Goal: Book appointment/travel/reservation

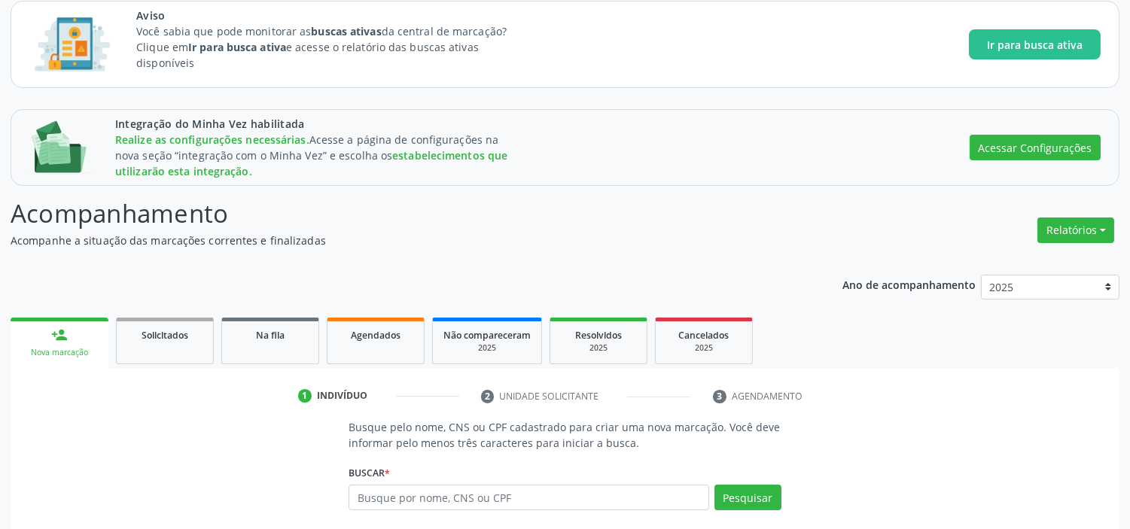
scroll to position [236, 0]
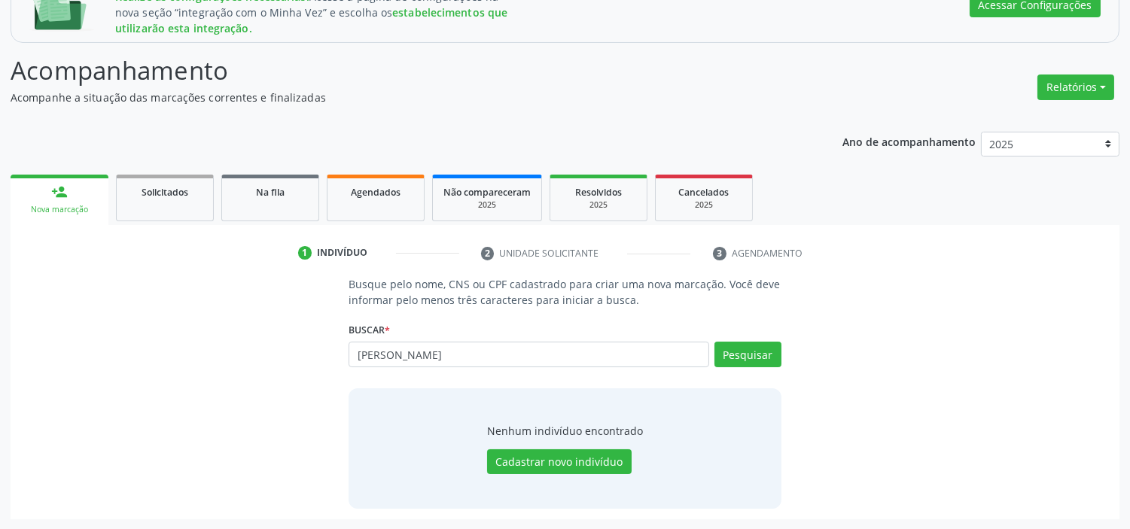
drag, startPoint x: 415, startPoint y: 350, endPoint x: 246, endPoint y: 340, distance: 169.6
click at [246, 340] on div "Busque pelo nome, CNS ou CPF cadastrado para criar uma nova marcação. Você deve…" at bounding box center [564, 392] width 1087 height 232
type input "[PERSON_NAME]"
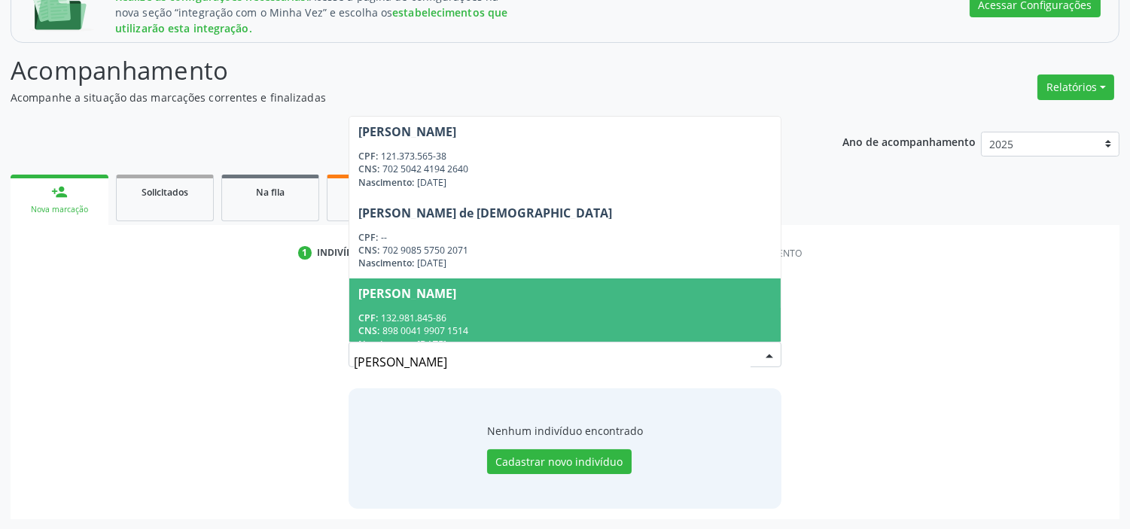
click at [412, 324] on div "CNS: 898 0041 9907 1514" at bounding box center [564, 330] width 412 height 13
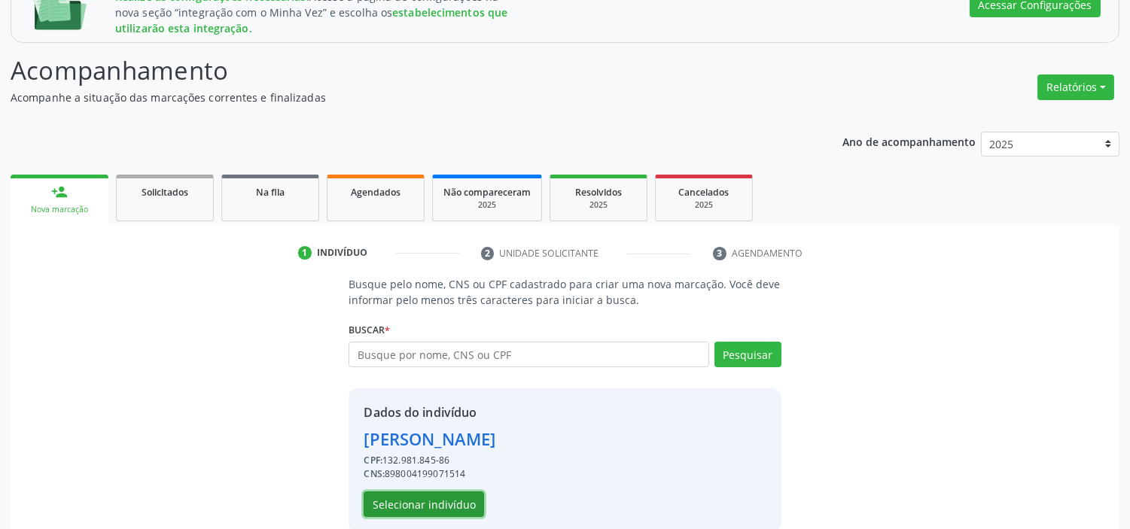
click at [444, 500] on button "Selecionar indivíduo" at bounding box center [424, 504] width 120 height 26
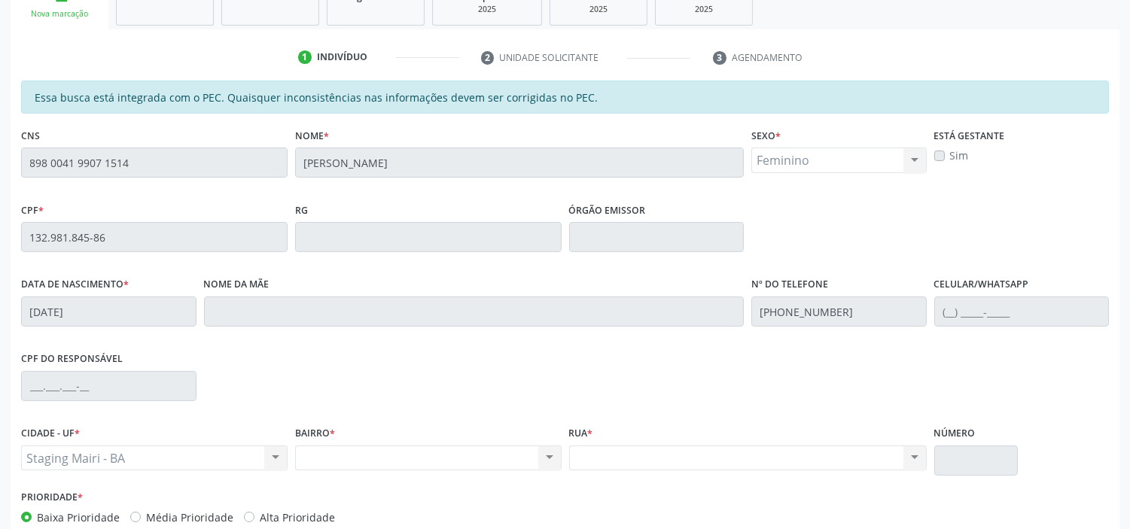
scroll to position [515, 0]
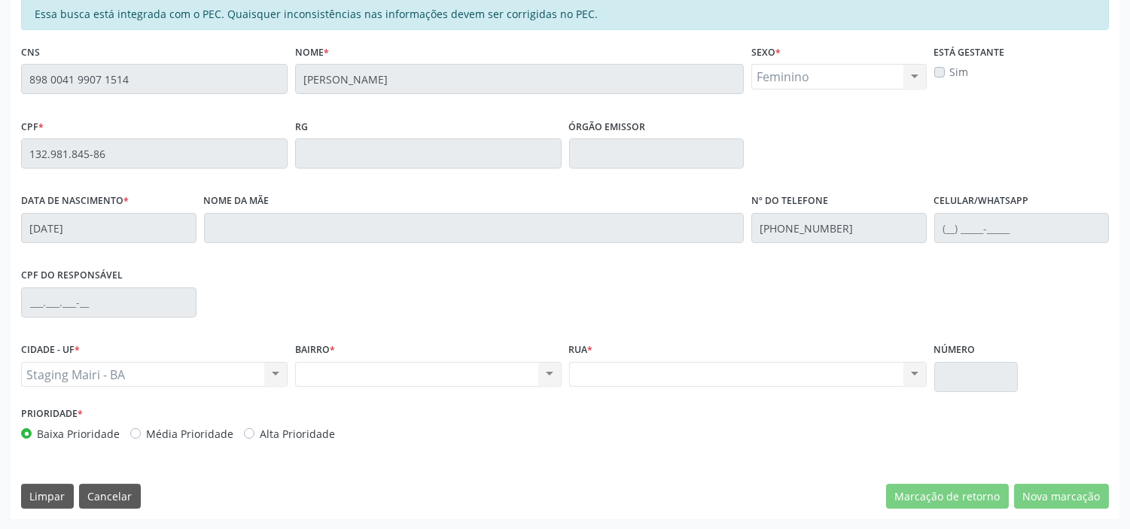
click at [555, 373] on div "Nenhum resultado encontrado para: " " Não há nenhuma opção para ser exibida." at bounding box center [428, 375] width 266 height 26
click at [110, 495] on button "Cancelar" at bounding box center [110, 497] width 62 height 26
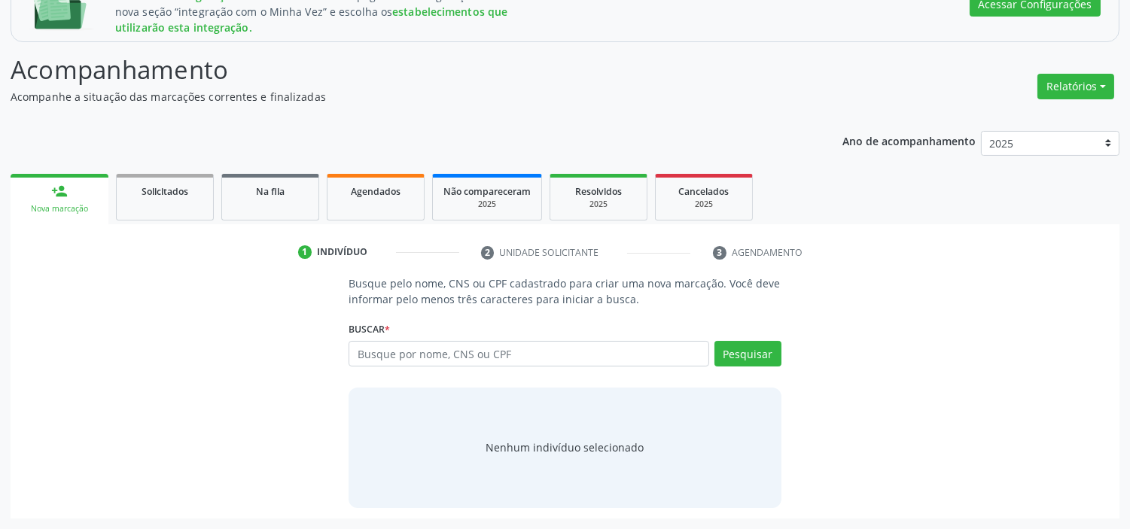
scroll to position [236, 0]
click at [473, 345] on input "text" at bounding box center [528, 355] width 360 height 26
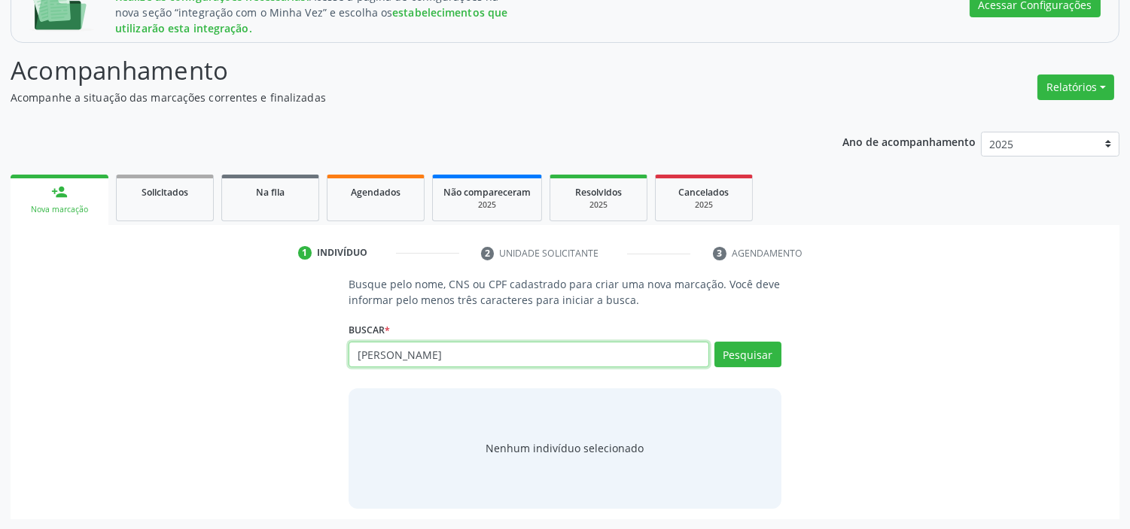
type input "[PERSON_NAME]"
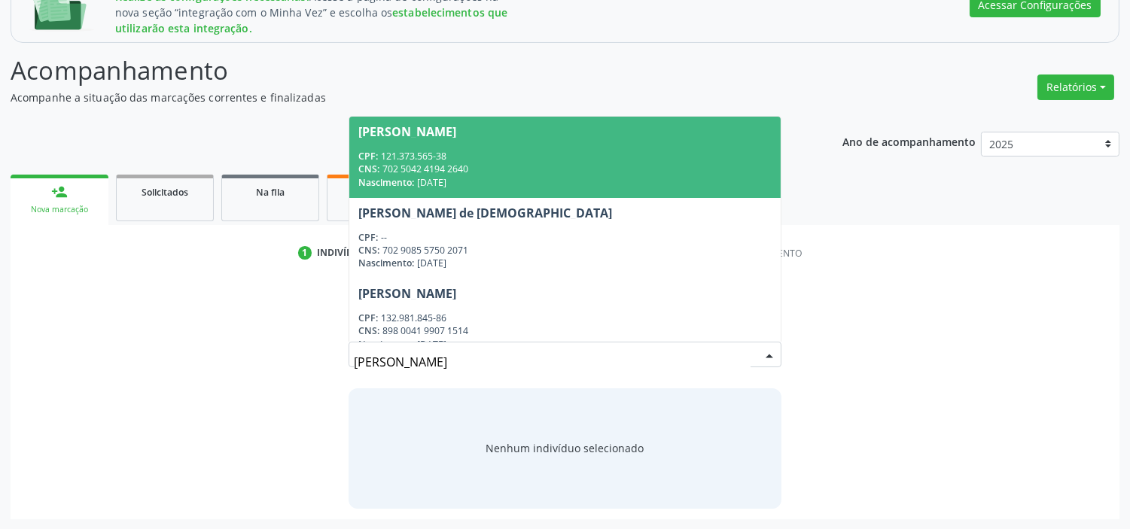
click at [459, 171] on div "CNS: 702 5042 4194 2640" at bounding box center [564, 169] width 412 height 13
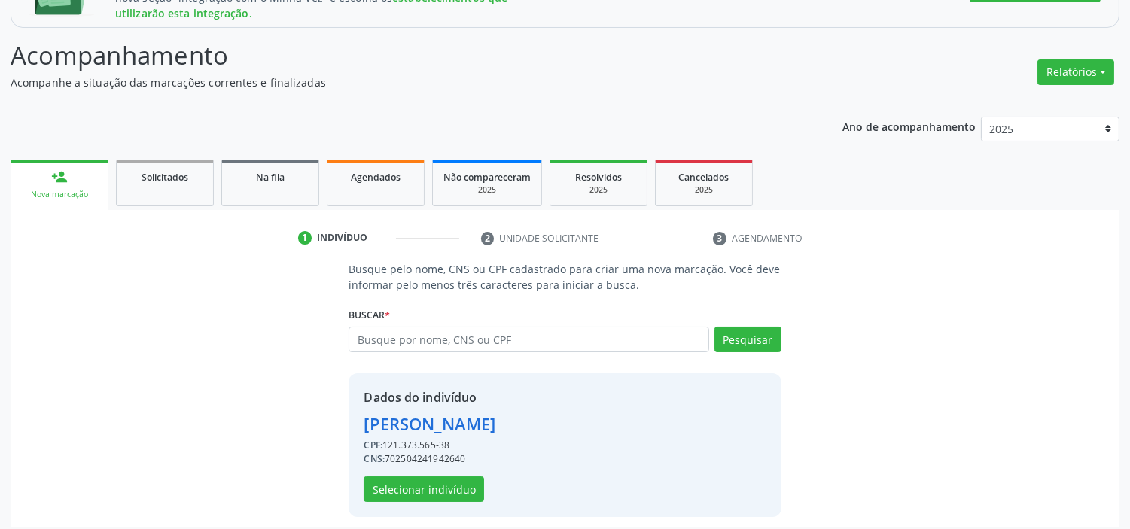
scroll to position [259, 0]
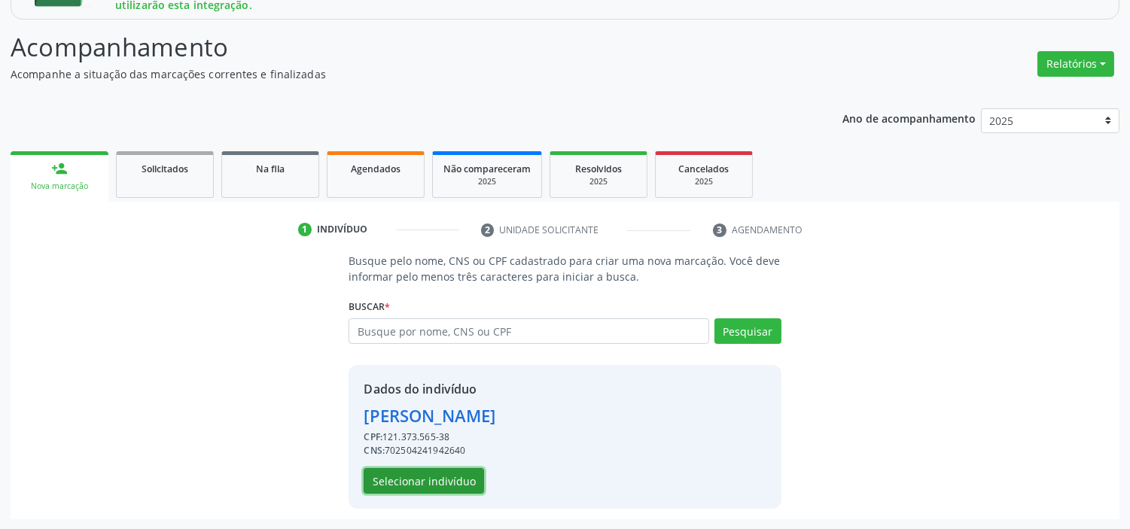
click at [444, 483] on button "Selecionar indivíduo" at bounding box center [424, 481] width 120 height 26
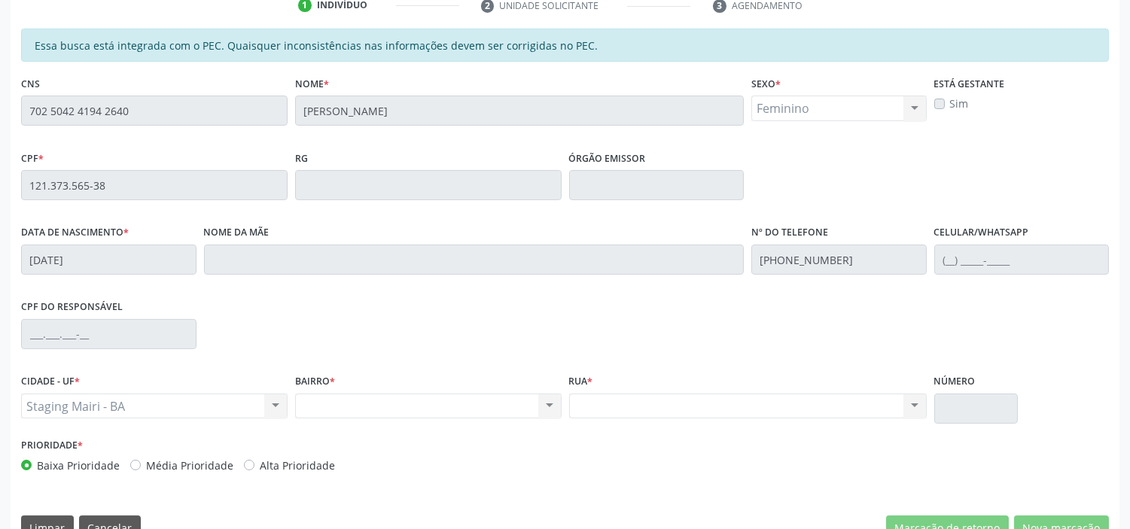
scroll to position [515, 0]
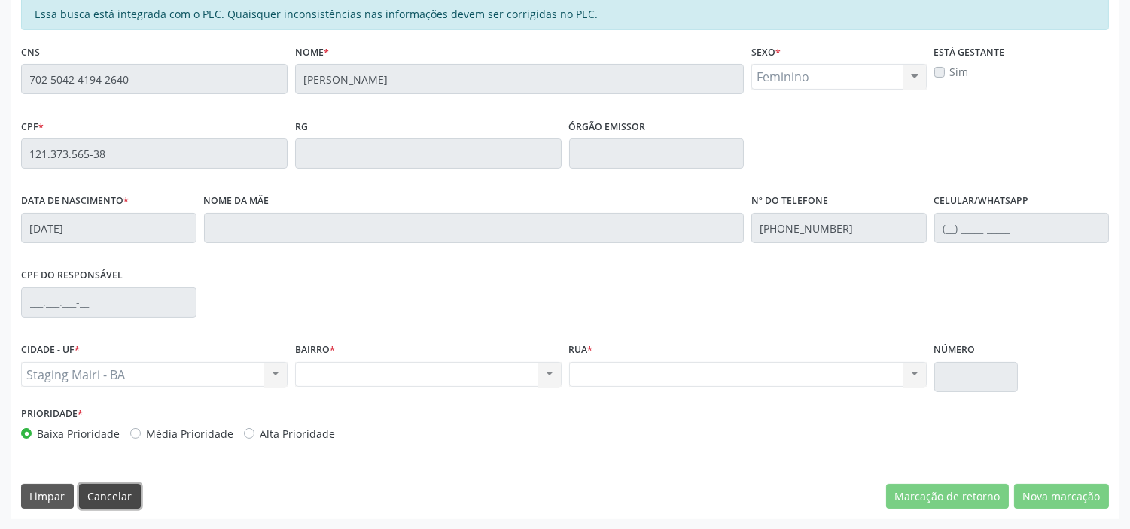
click at [102, 498] on button "Cancelar" at bounding box center [110, 497] width 62 height 26
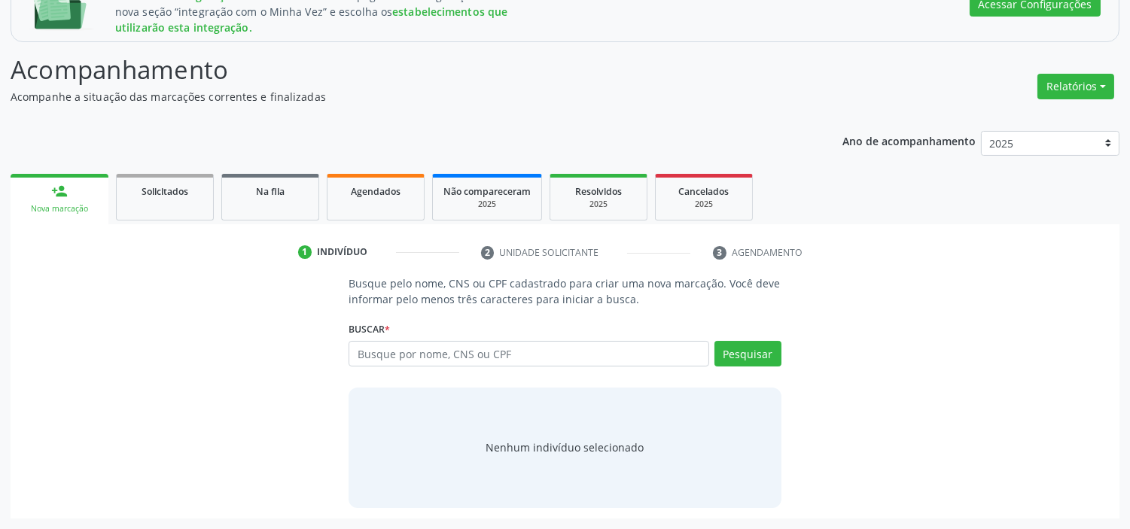
scroll to position [236, 0]
click at [472, 346] on input "text" at bounding box center [528, 355] width 360 height 26
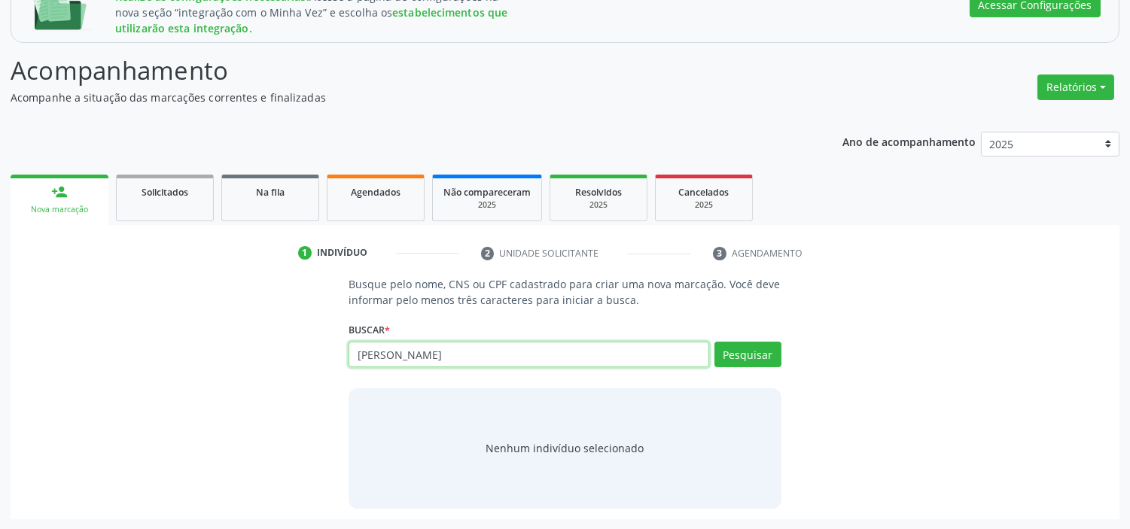
type input "[PERSON_NAME]"
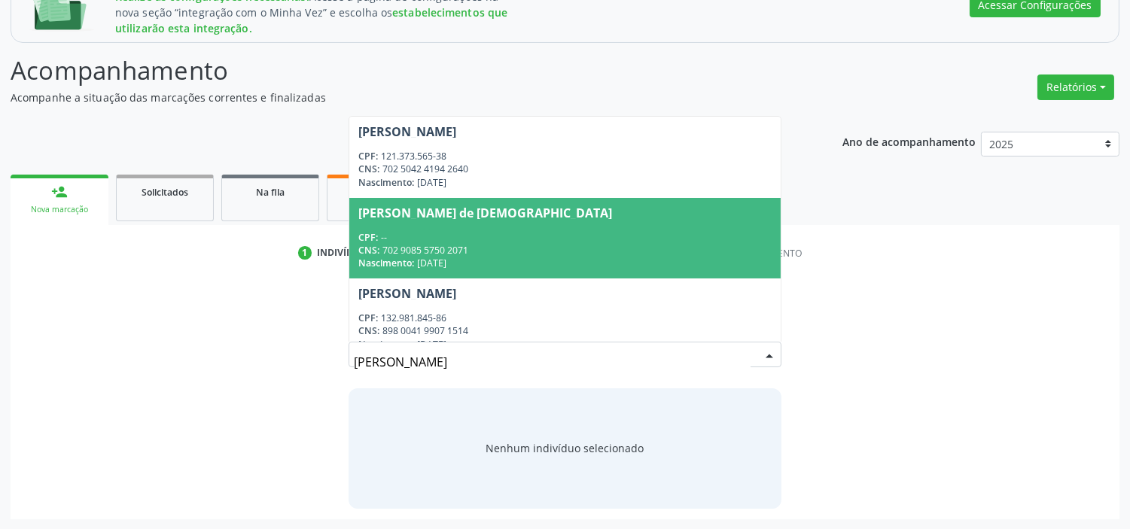
click at [534, 247] on div "CNS: 702 9085 5750 2071" at bounding box center [564, 250] width 412 height 13
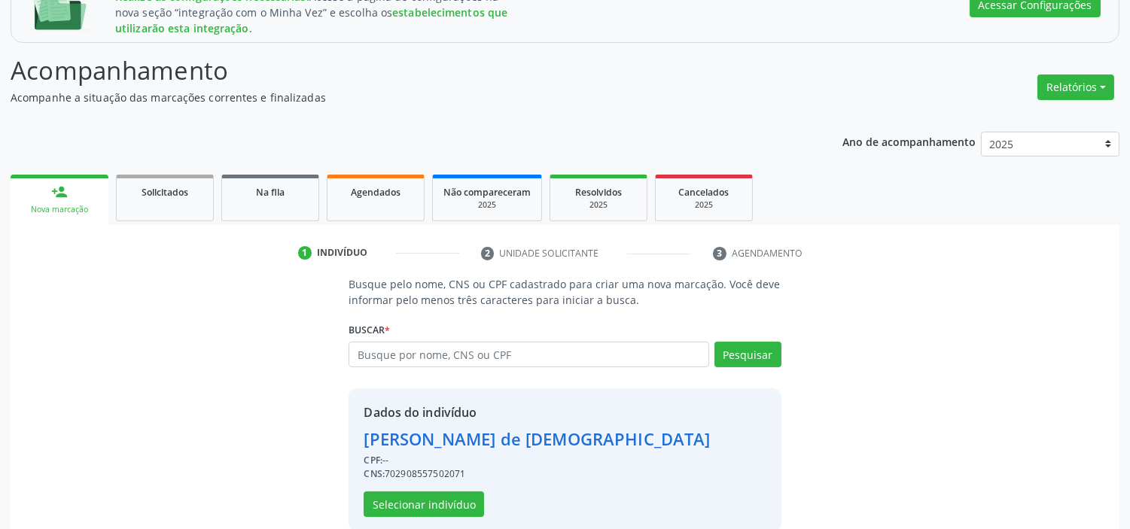
click at [403, 516] on div "Dados do indivíduo [PERSON_NAME] de [DEMOGRAPHIC_DATA] CPF: -- CNS: 70290855750…" at bounding box center [564, 460] width 432 height 144
click at [431, 498] on button "Selecionar indivíduo" at bounding box center [424, 504] width 120 height 26
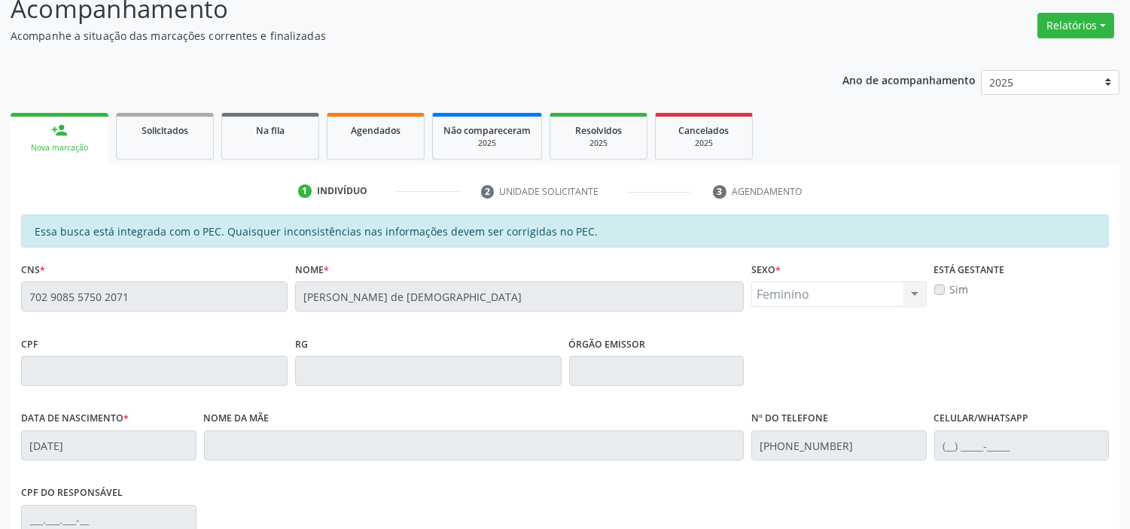
scroll to position [515, 0]
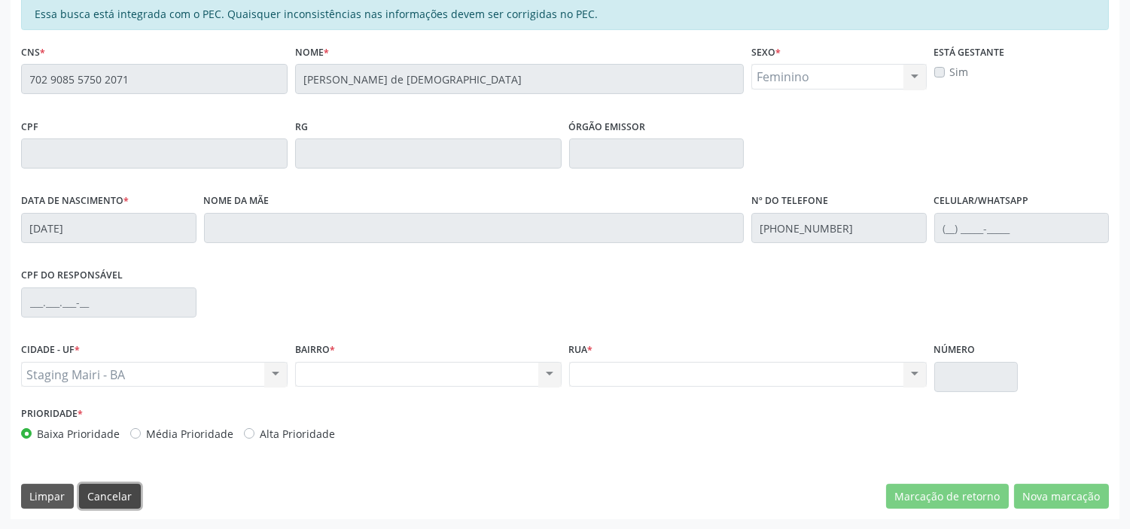
click at [122, 500] on button "Cancelar" at bounding box center [110, 497] width 62 height 26
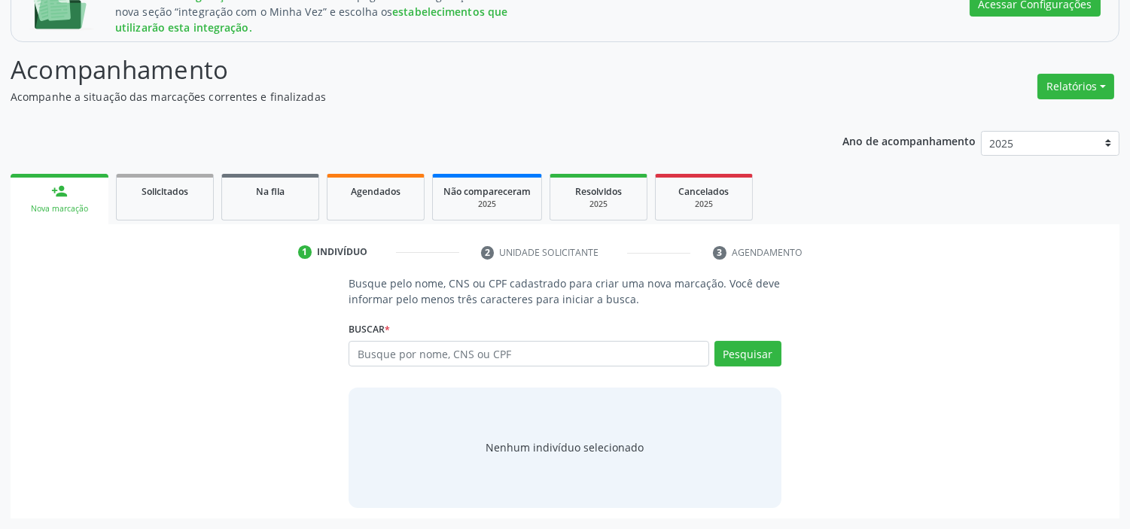
scroll to position [236, 0]
click at [449, 348] on input "text" at bounding box center [528, 355] width 360 height 26
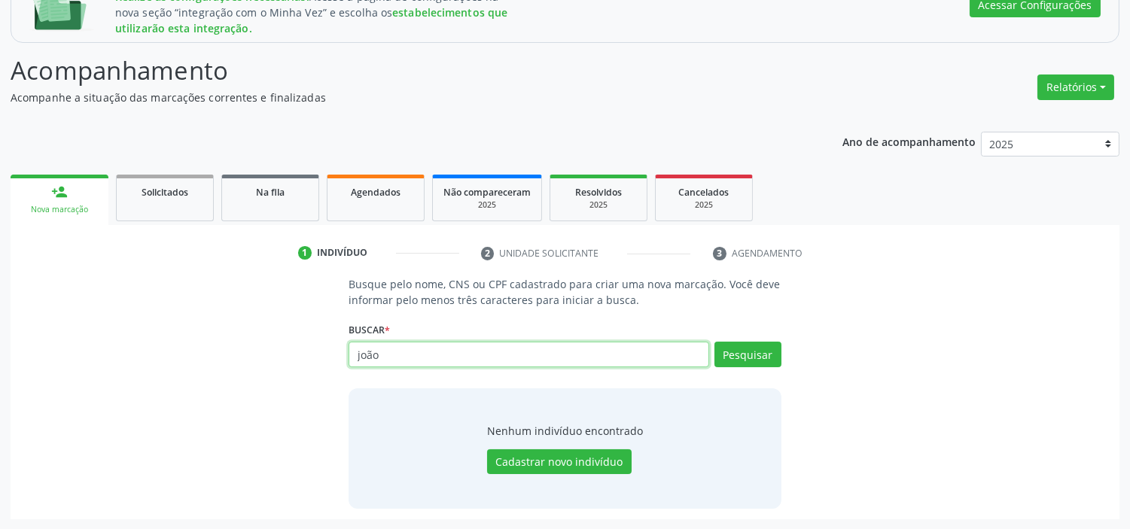
click at [407, 358] on input "joão" at bounding box center [528, 355] width 360 height 26
type input "[PERSON_NAME]"
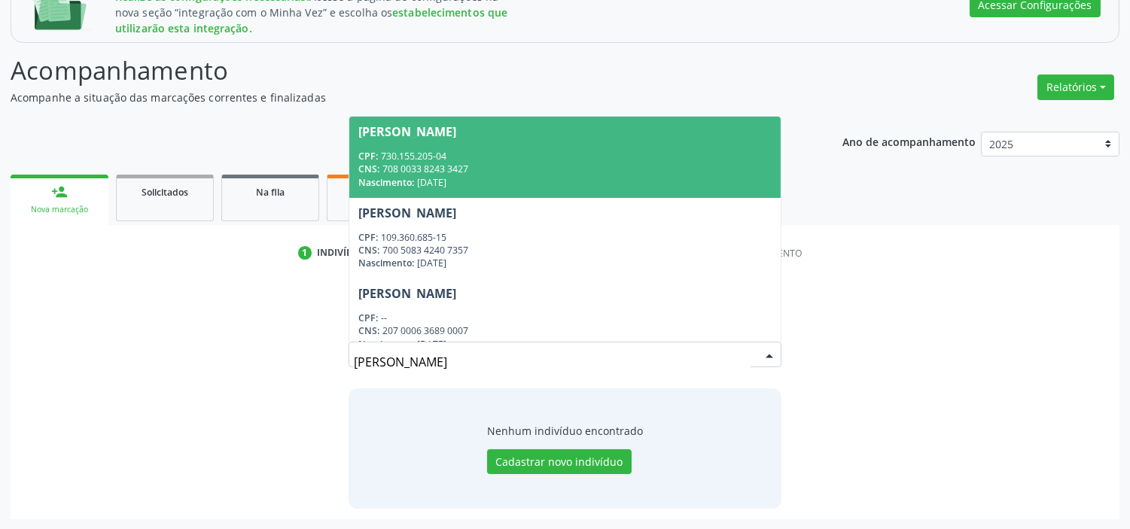
click at [461, 184] on div "Nascimento: [DATE]" at bounding box center [564, 182] width 412 height 13
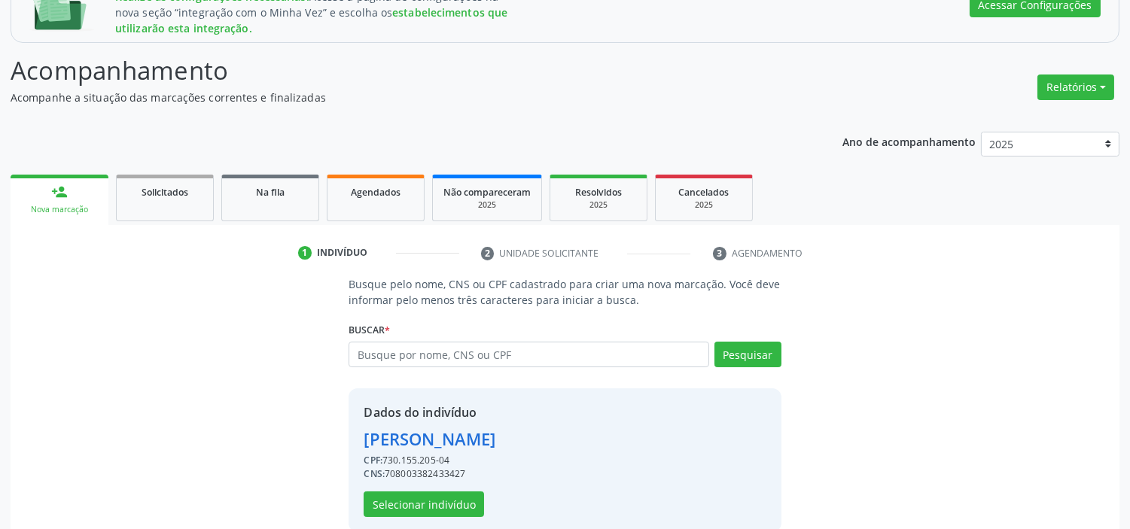
scroll to position [259, 0]
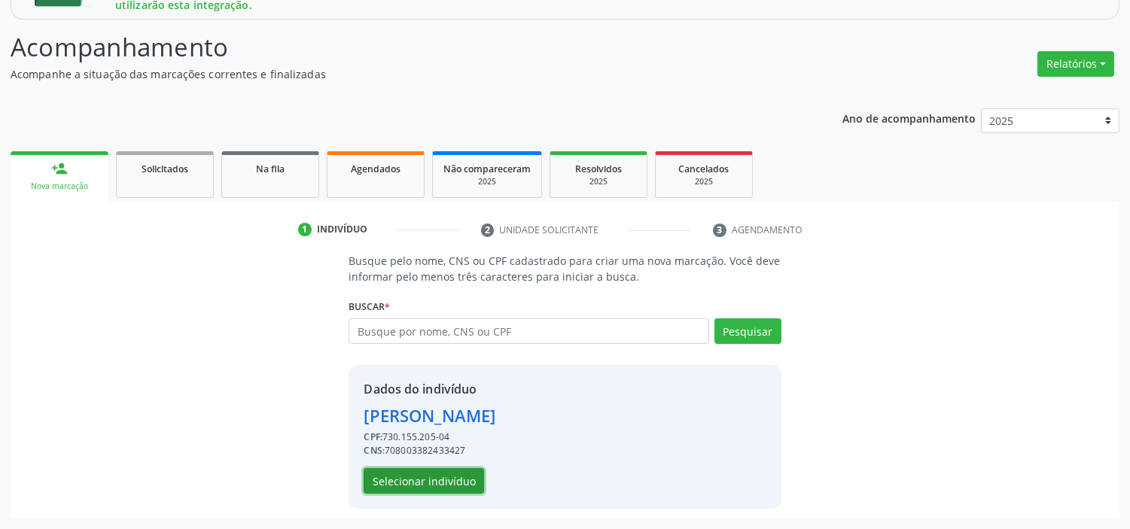
click at [425, 480] on button "Selecionar indivíduo" at bounding box center [424, 481] width 120 height 26
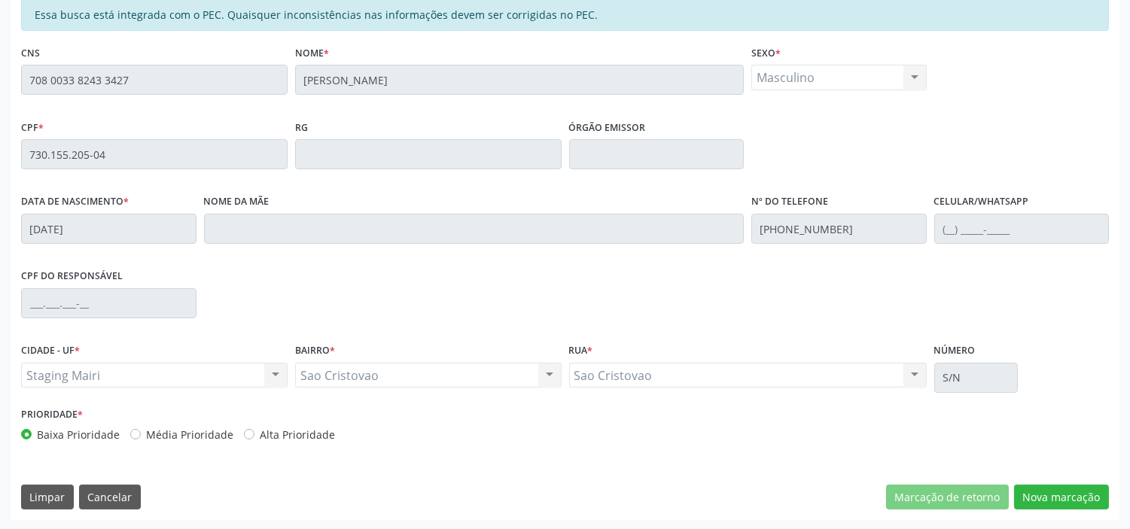
scroll to position [515, 0]
click at [1065, 491] on button "Nova marcação" at bounding box center [1061, 497] width 95 height 26
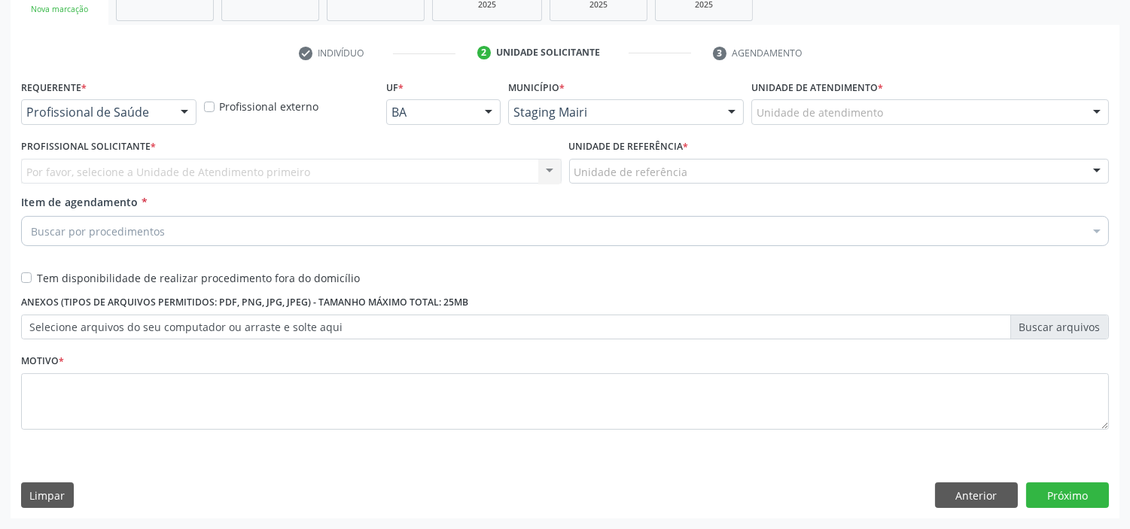
scroll to position [435, 0]
click at [667, 100] on div "Staging Mairi" at bounding box center [626, 113] width 236 height 26
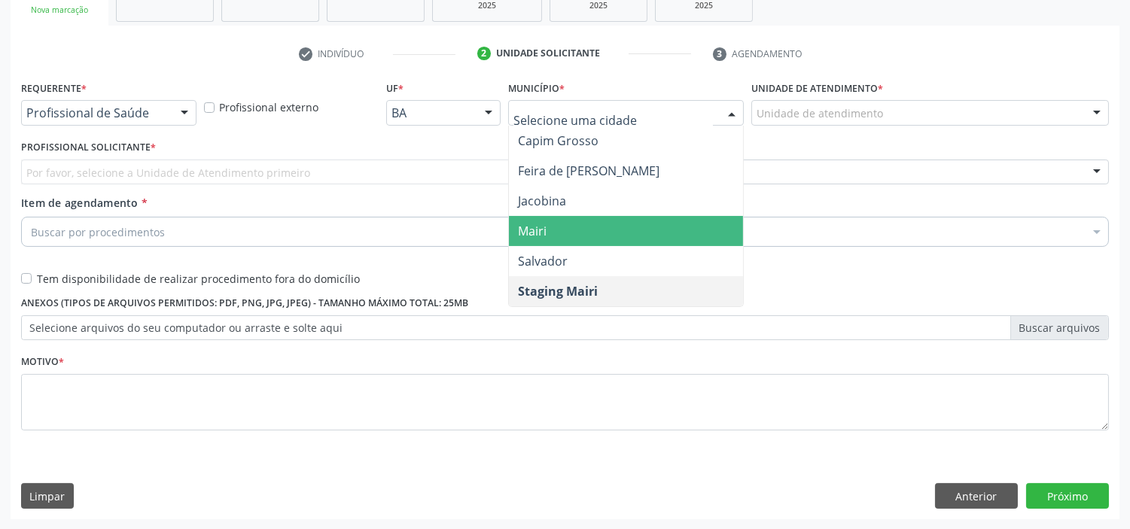
click at [553, 235] on span "Mairi" at bounding box center [626, 231] width 234 height 30
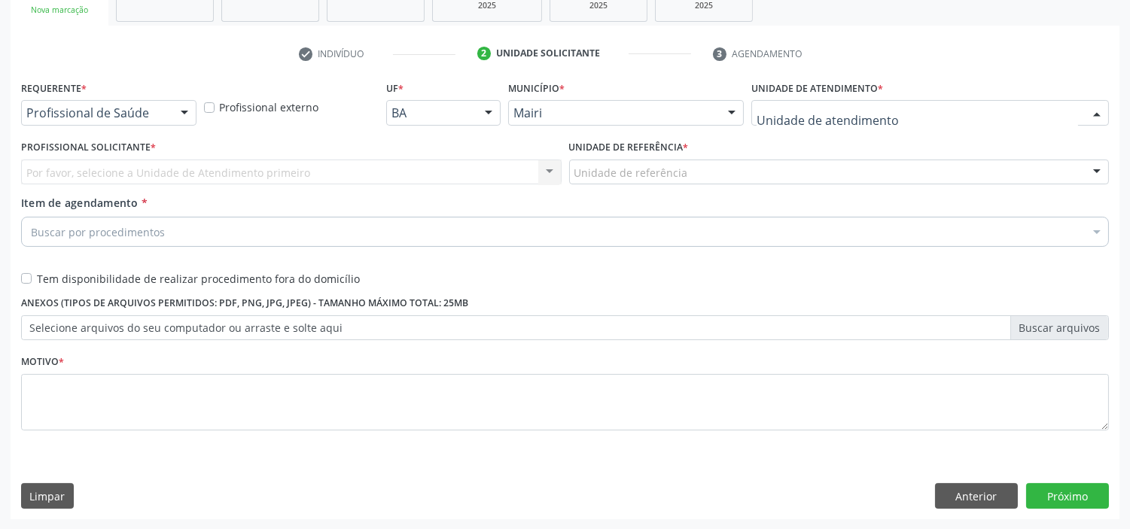
click at [818, 102] on div at bounding box center [929, 113] width 357 height 26
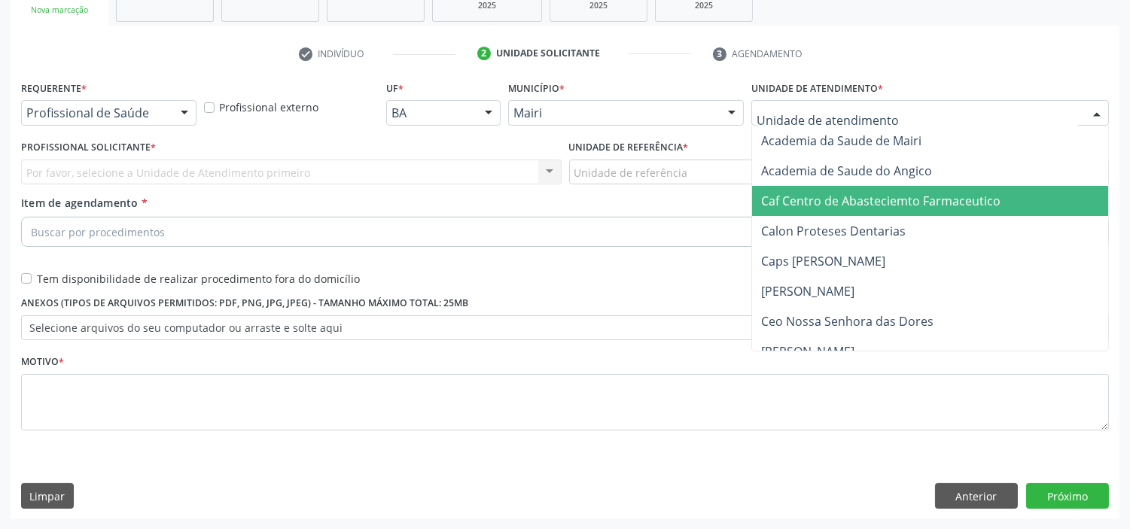
drag, startPoint x: 809, startPoint y: 194, endPoint x: 468, endPoint y: 208, distance: 341.2
click at [808, 193] on span "Caf Centro de Abasteciemto Farmaceutico" at bounding box center [880, 201] width 239 height 17
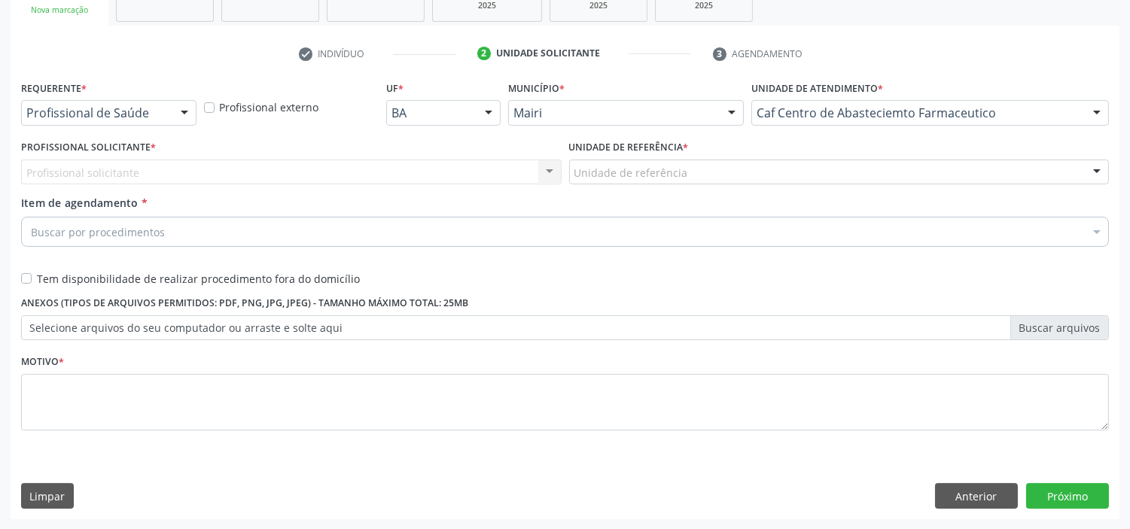
click at [271, 160] on div "Profissional solicitante Nenhum resultado encontrado para: " " Não há nenhuma o…" at bounding box center [291, 173] width 540 height 26
click at [753, 111] on div "Caf Centro de Abasteciemto Farmaceutico" at bounding box center [929, 113] width 357 height 26
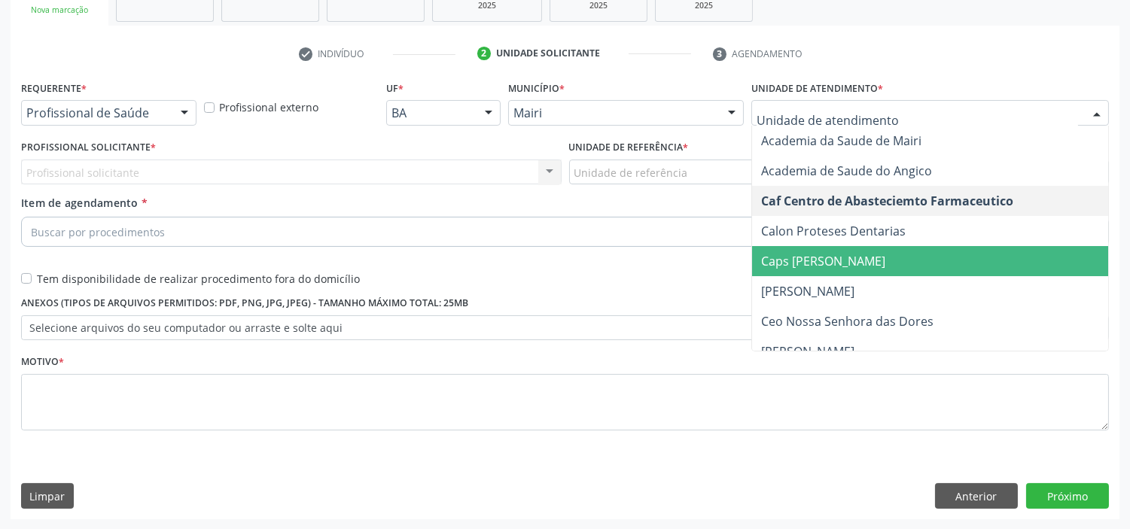
click at [791, 258] on span "Caps [PERSON_NAME]" at bounding box center [823, 261] width 124 height 17
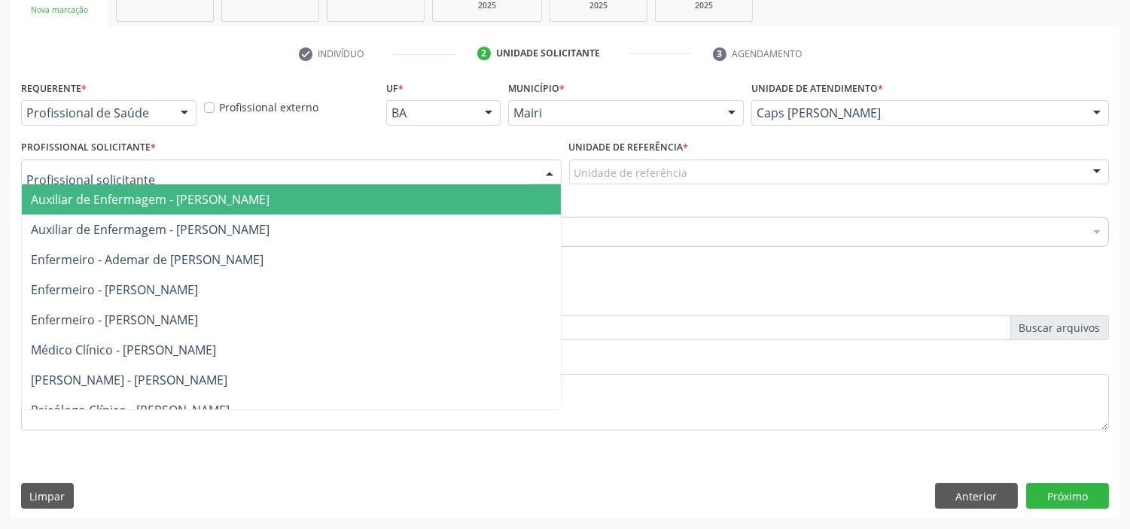
click at [555, 171] on div at bounding box center [549, 173] width 23 height 26
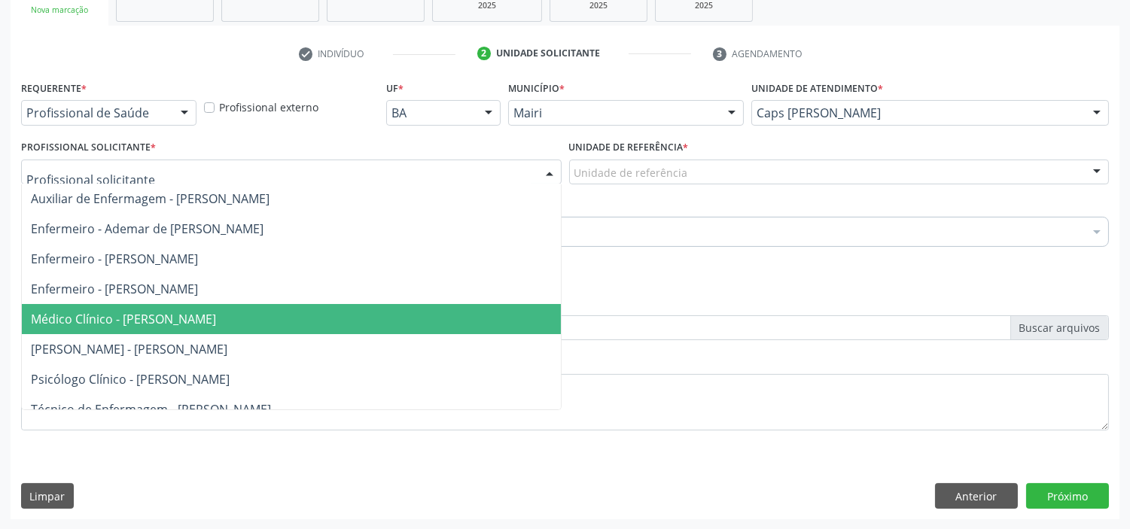
scroll to position [46, 0]
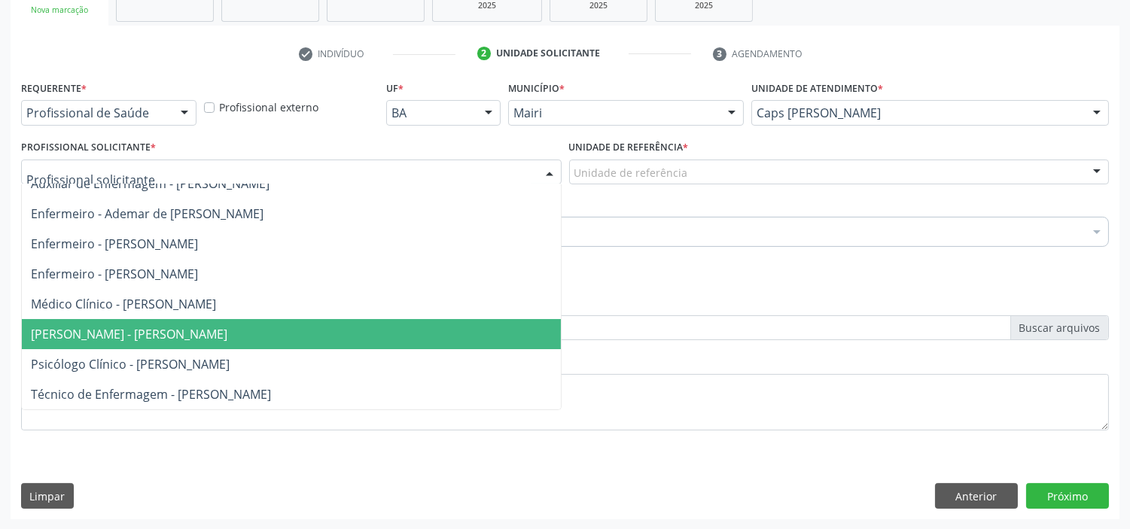
click at [227, 330] on span "[PERSON_NAME] - [PERSON_NAME]" at bounding box center [129, 334] width 196 height 17
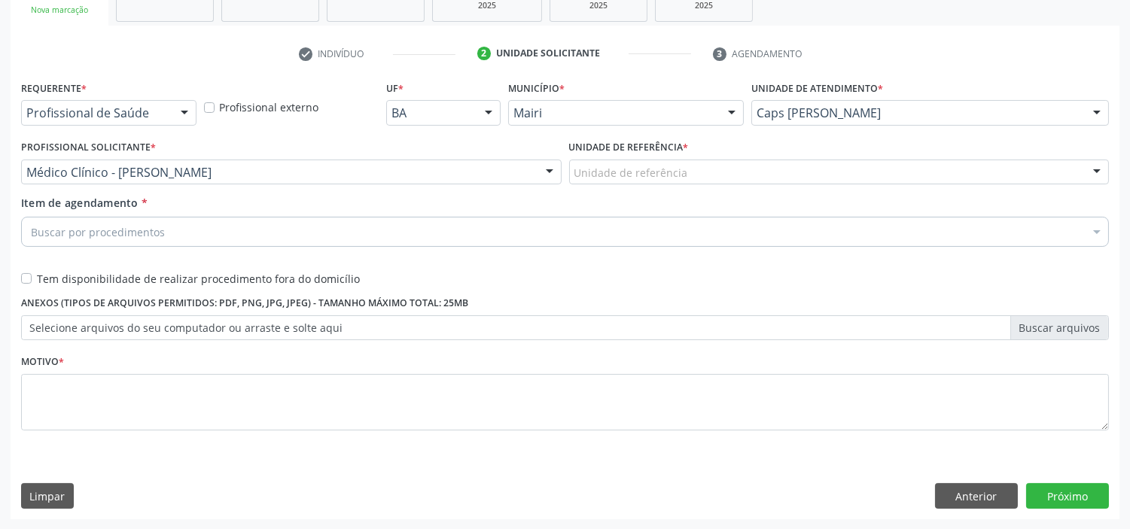
click at [741, 160] on div "Unidade de referência" at bounding box center [839, 173] width 540 height 26
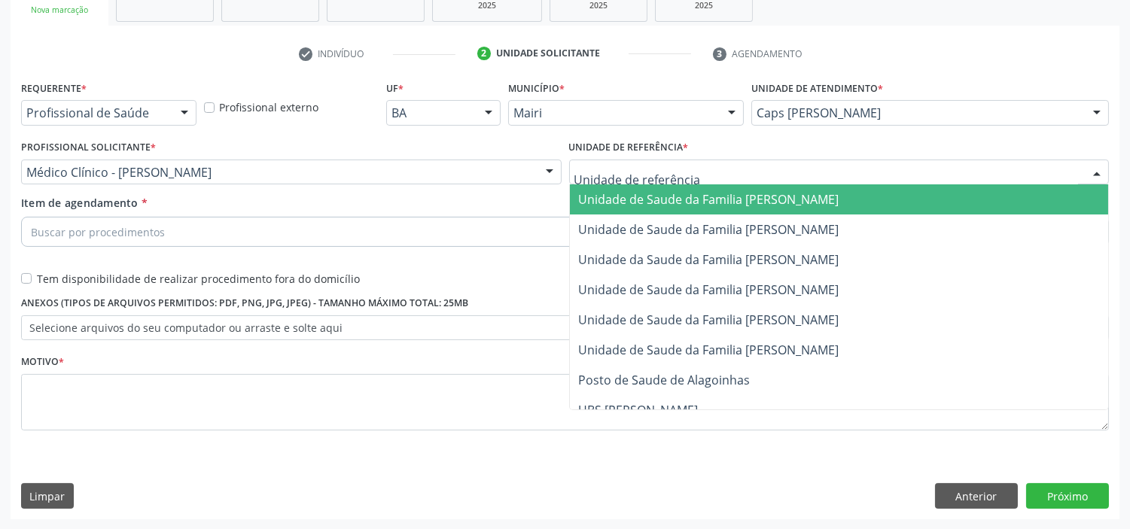
click at [693, 191] on span "Unidade de Saude da Familia [PERSON_NAME]" at bounding box center [709, 199] width 260 height 17
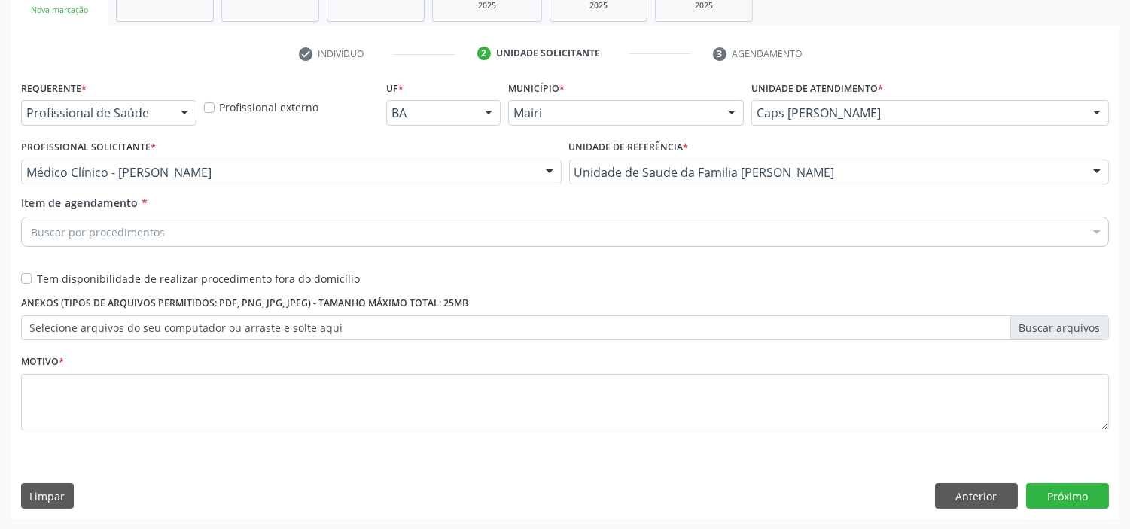
click at [279, 242] on div "Buscar por procedimentos" at bounding box center [564, 232] width 1087 height 30
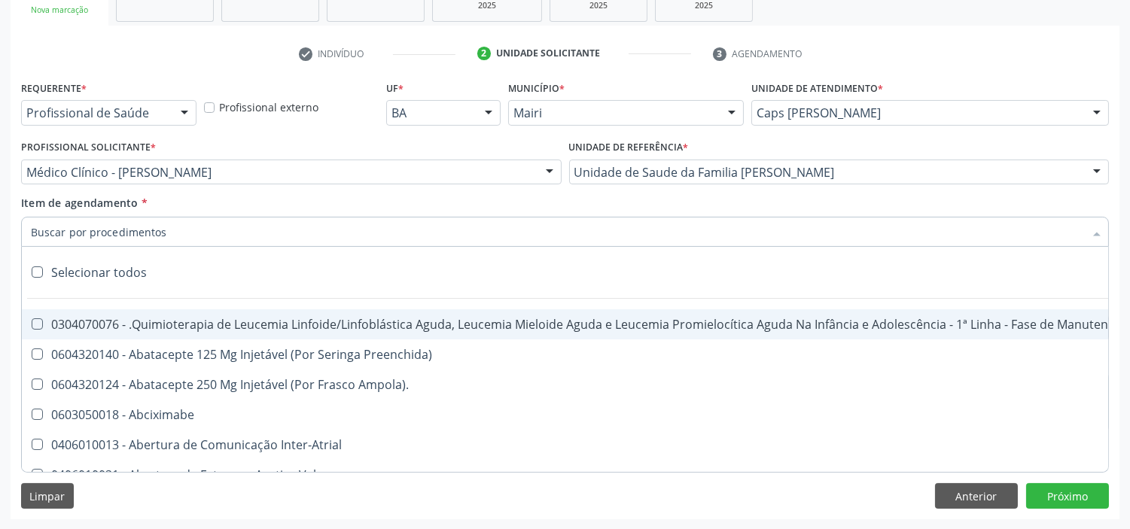
click at [110, 326] on div "0304070076 - .Quimioterapia de Leucemia Linfoide/Linfoblástica Aguda, Leucemia …" at bounding box center [617, 324] width 1172 height 12
checkbox Manutenção "true"
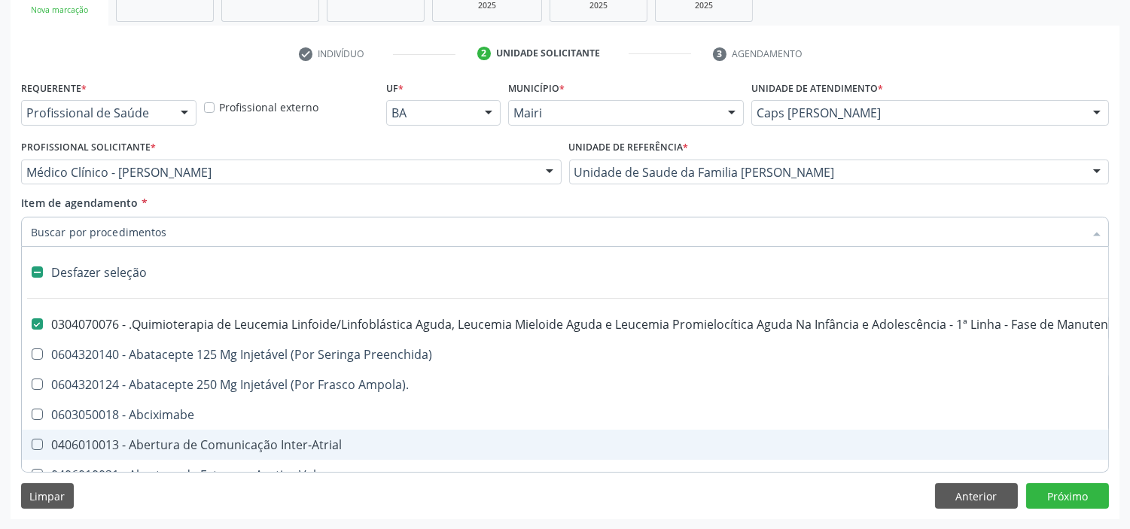
click at [795, 497] on div "Limpar Anterior Próximo" at bounding box center [564, 496] width 1087 height 26
checkbox Preenchida\) "true"
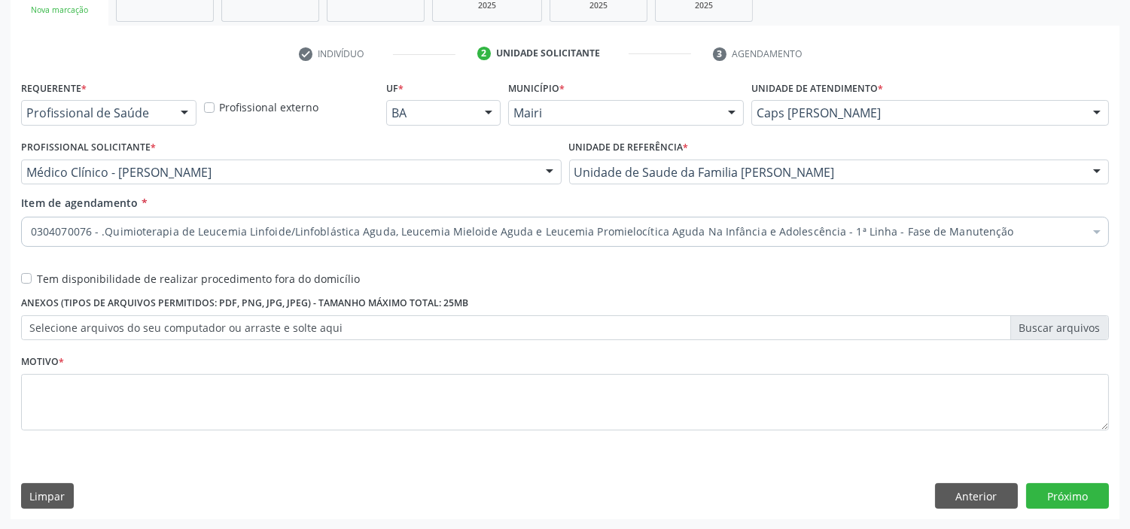
click at [37, 279] on label "Tem disponibilidade de realizar procedimento fora do domicílio" at bounding box center [198, 279] width 323 height 16
click at [23, 279] on input "Tem disponibilidade de realizar procedimento fora do domicílio" at bounding box center [26, 278] width 11 height 14
checkbox input "true"
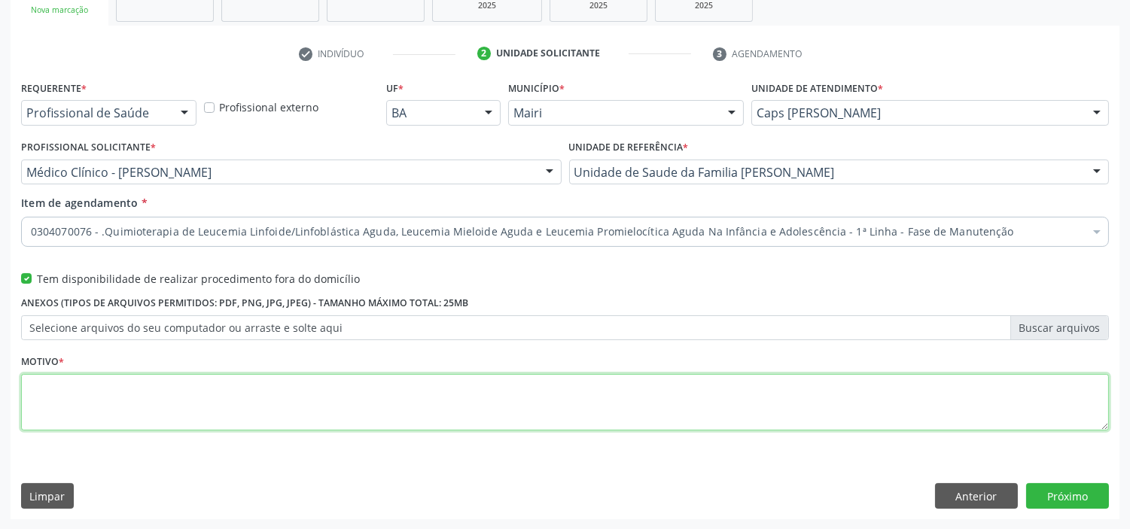
click at [175, 395] on textarea at bounding box center [564, 402] width 1087 height 57
type textarea "ca"
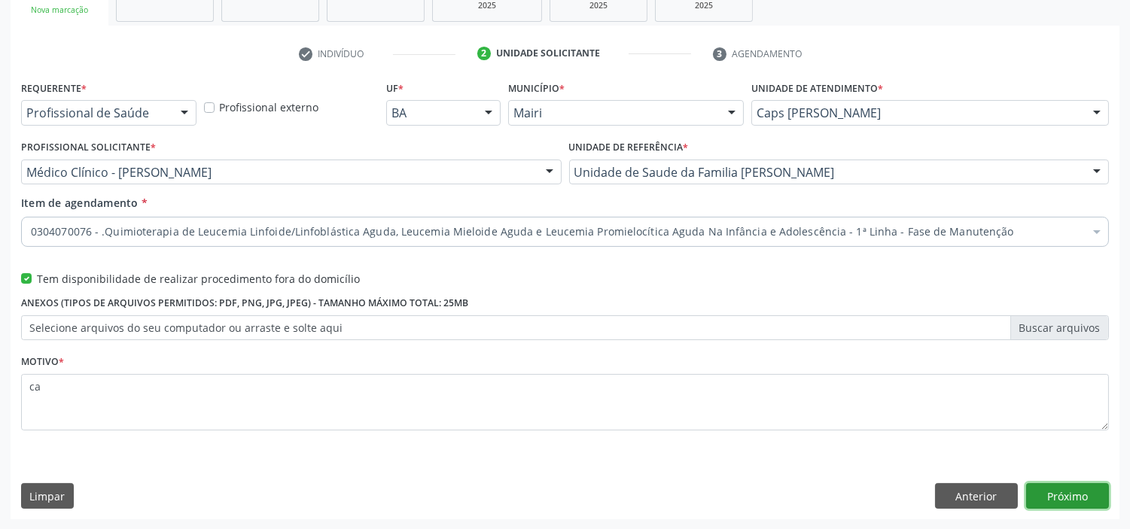
click at [1058, 495] on button "Próximo" at bounding box center [1067, 496] width 83 height 26
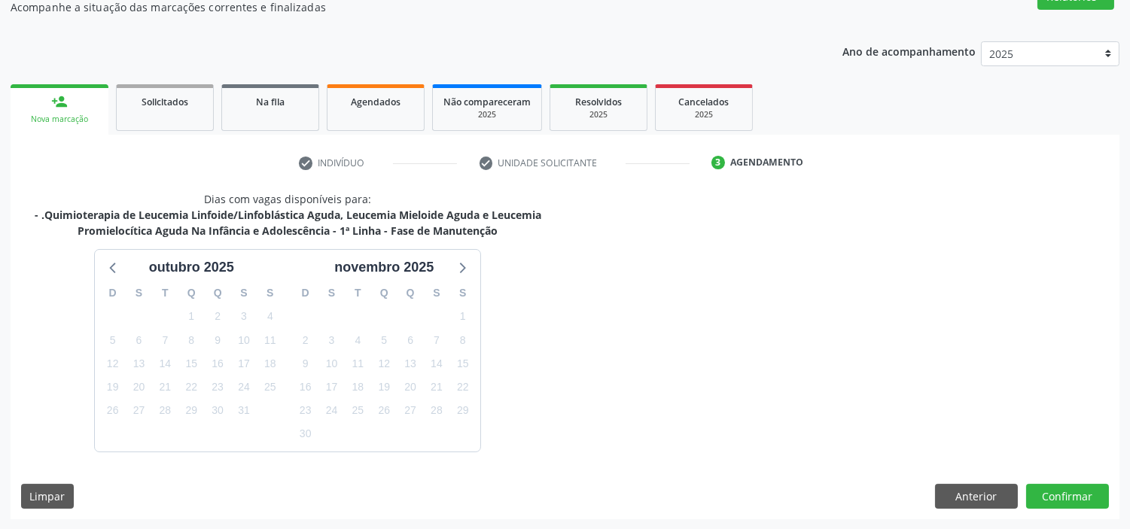
scroll to position [371, 0]
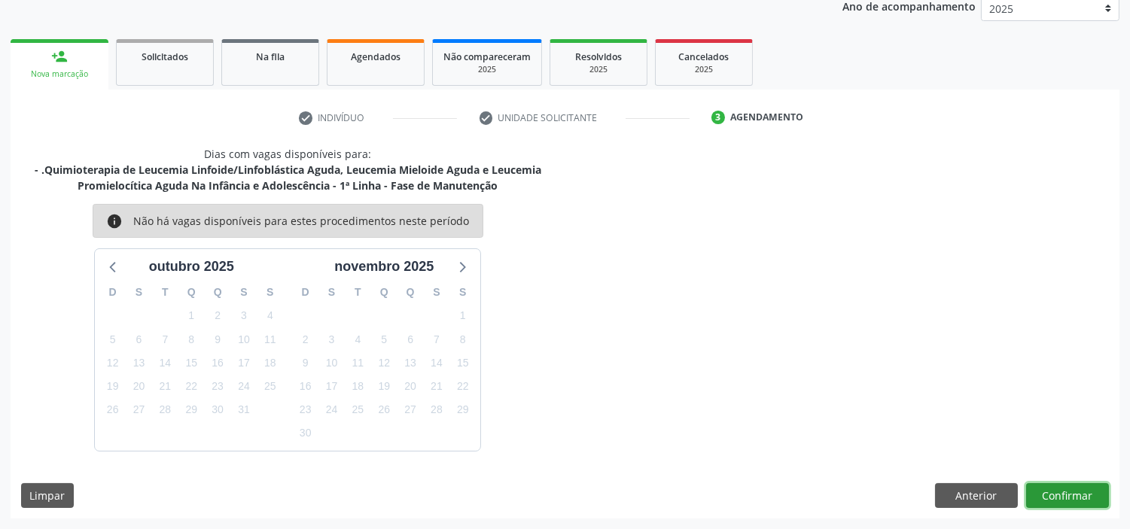
click at [1064, 493] on button "Confirmar" at bounding box center [1067, 496] width 83 height 26
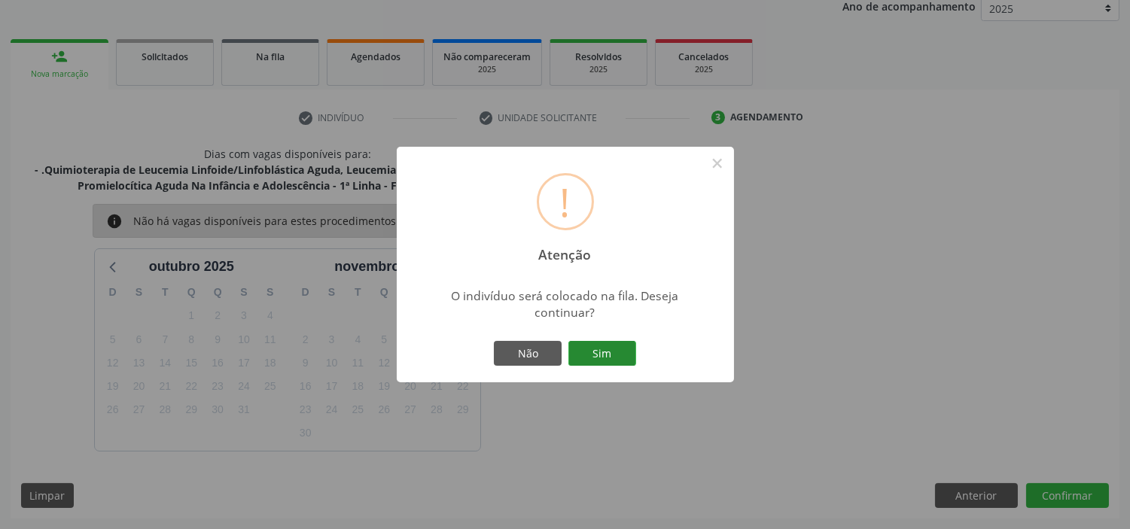
drag, startPoint x: 605, startPoint y: 348, endPoint x: 598, endPoint y: 349, distance: 7.6
click at [605, 349] on button "Sim" at bounding box center [602, 354] width 68 height 26
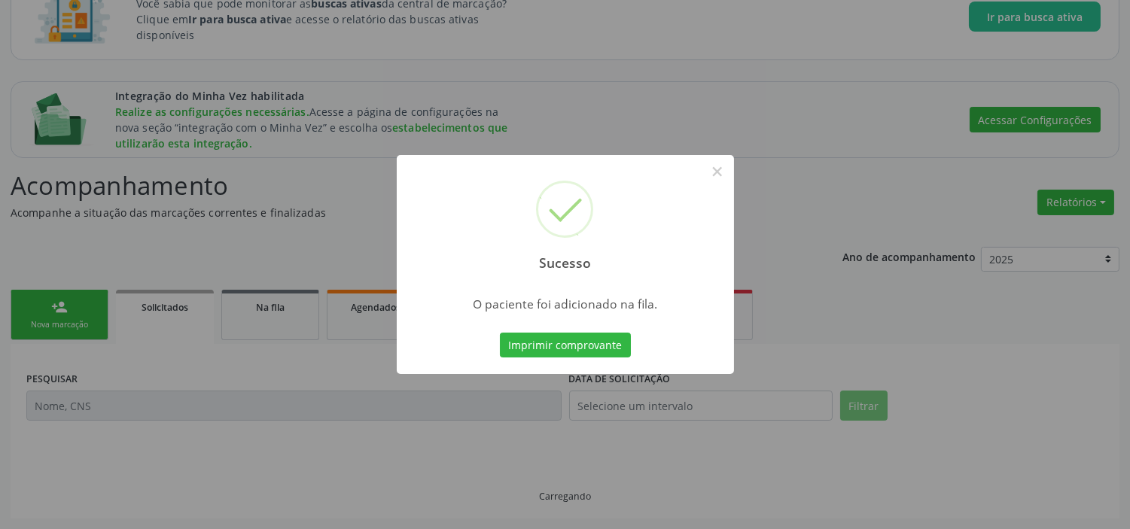
scroll to position [120, 0]
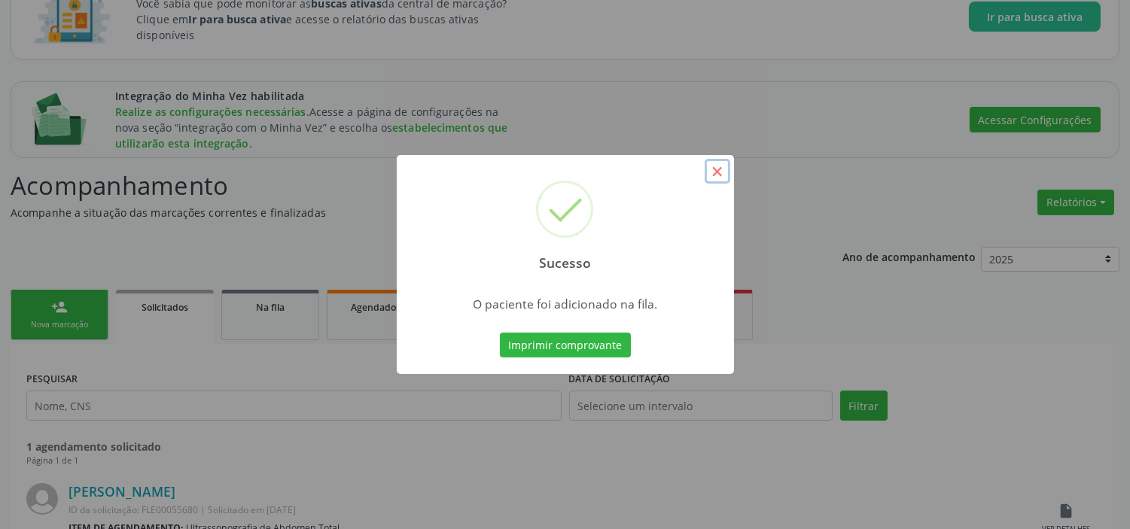
click at [716, 175] on button "×" at bounding box center [717, 172] width 26 height 26
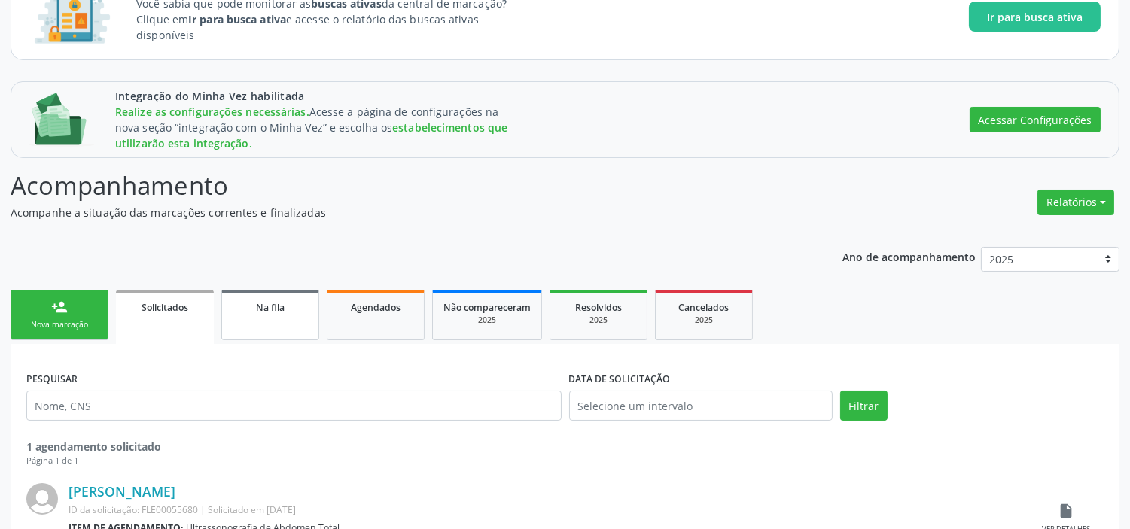
click at [299, 299] on div "Na fila" at bounding box center [270, 307] width 75 height 16
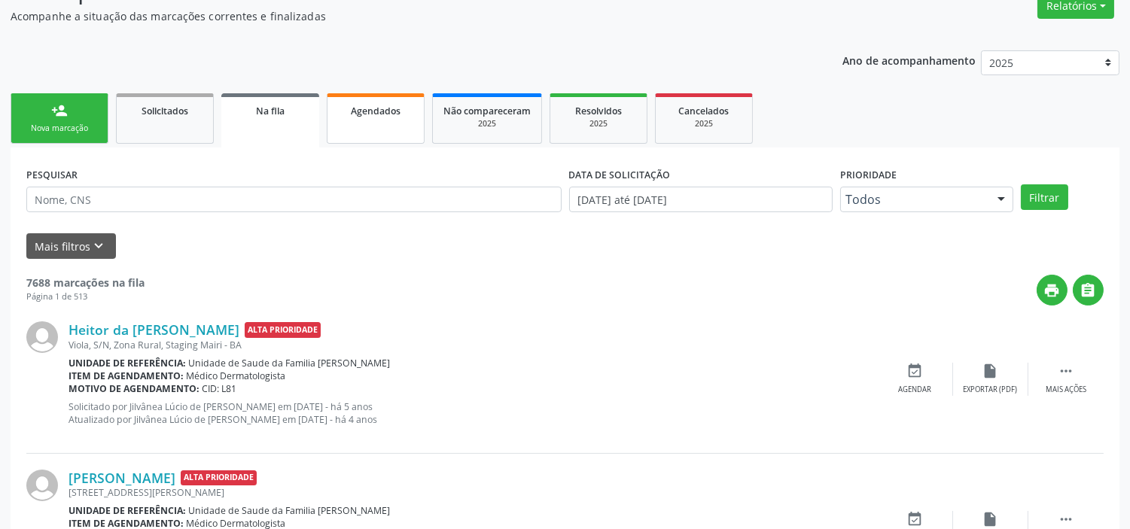
scroll to position [204, 0]
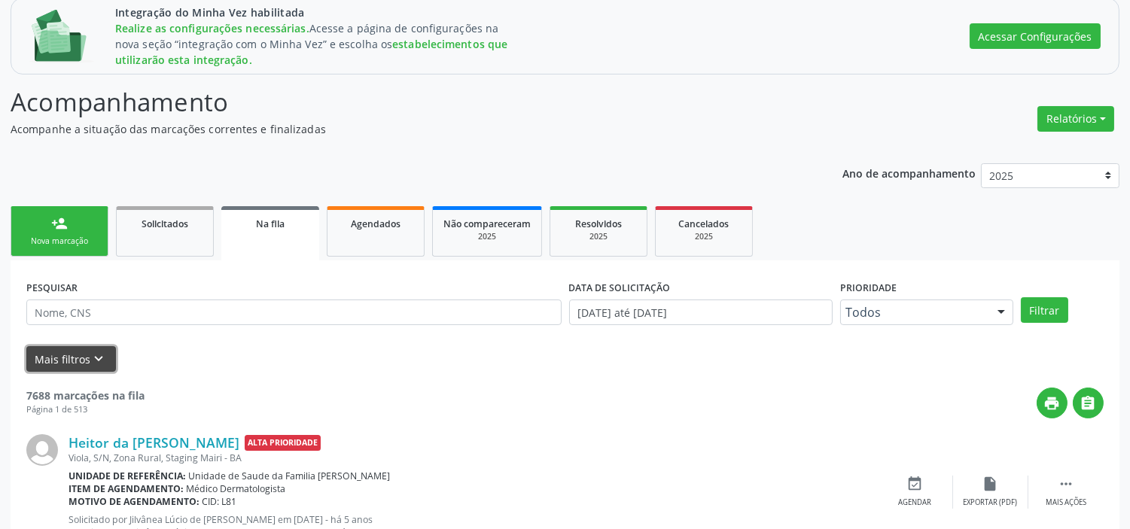
click at [104, 356] on icon "keyboard_arrow_down" at bounding box center [99, 359] width 17 height 17
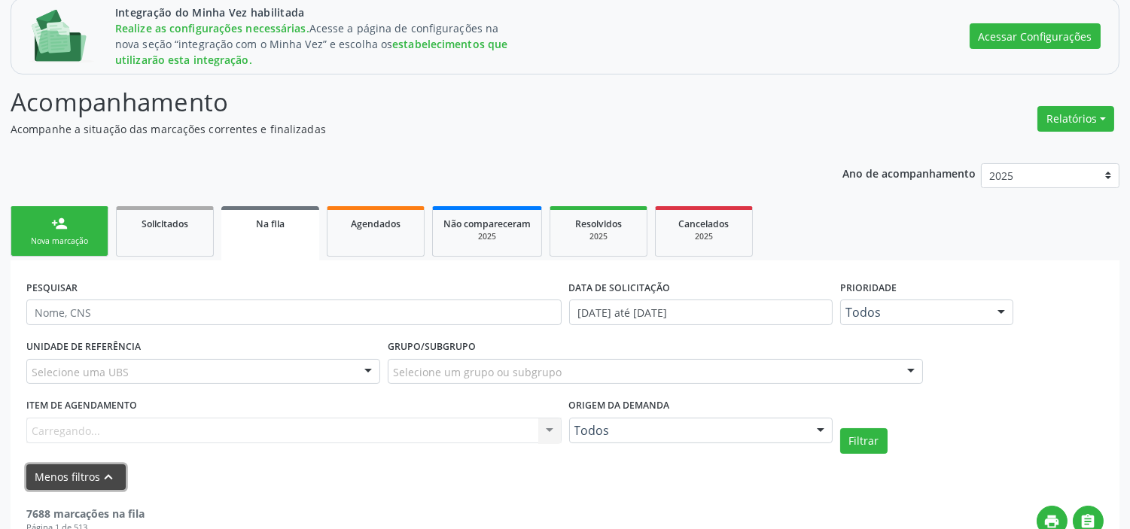
scroll to position [287, 0]
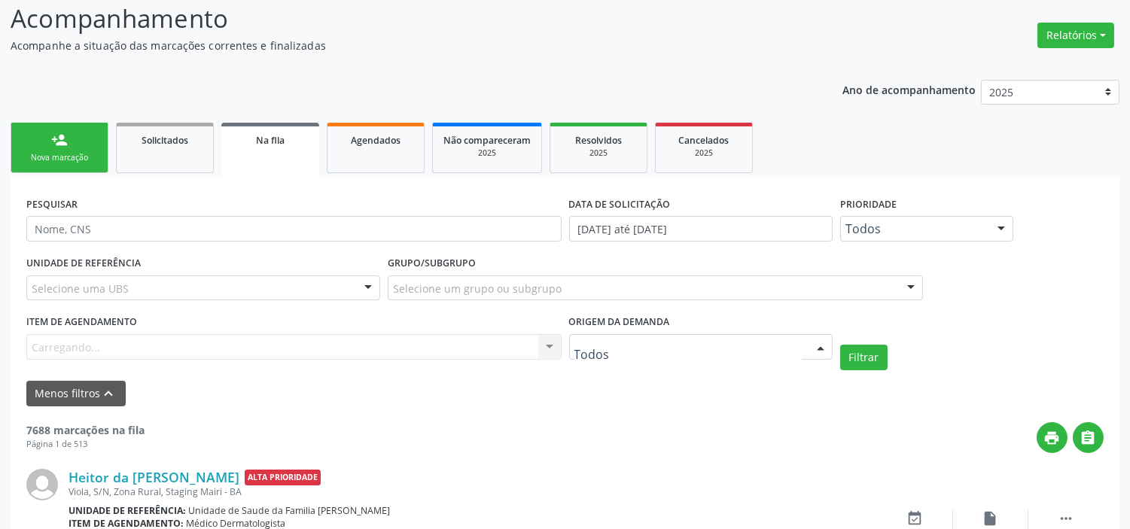
click at [682, 357] on div at bounding box center [700, 347] width 263 height 26
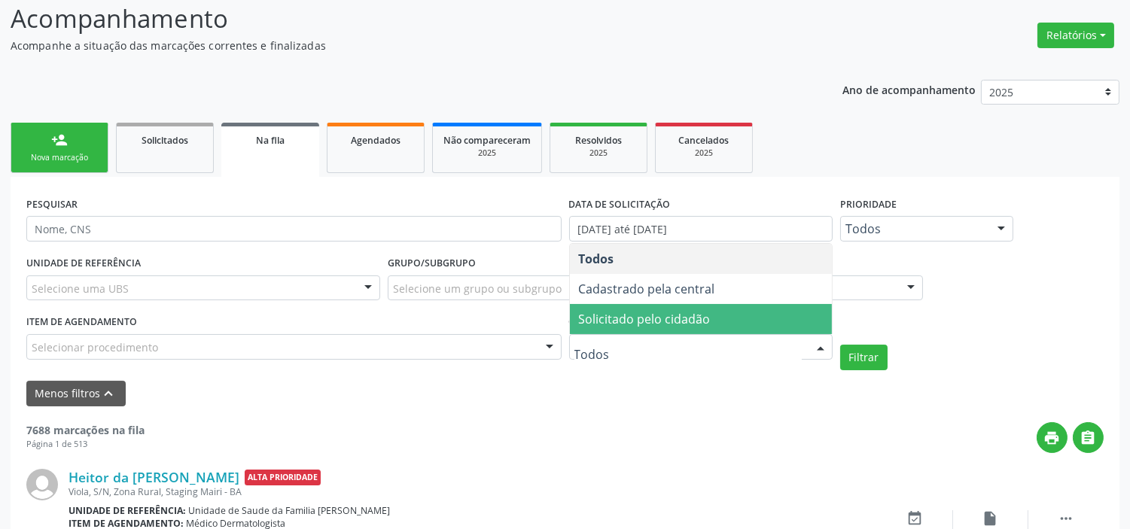
click at [1001, 324] on div "UNIDADE DE REFERÊNCIA Selecione uma UBS Todas as UBS Unidade de Saude da Famili…" at bounding box center [565, 311] width 1084 height 118
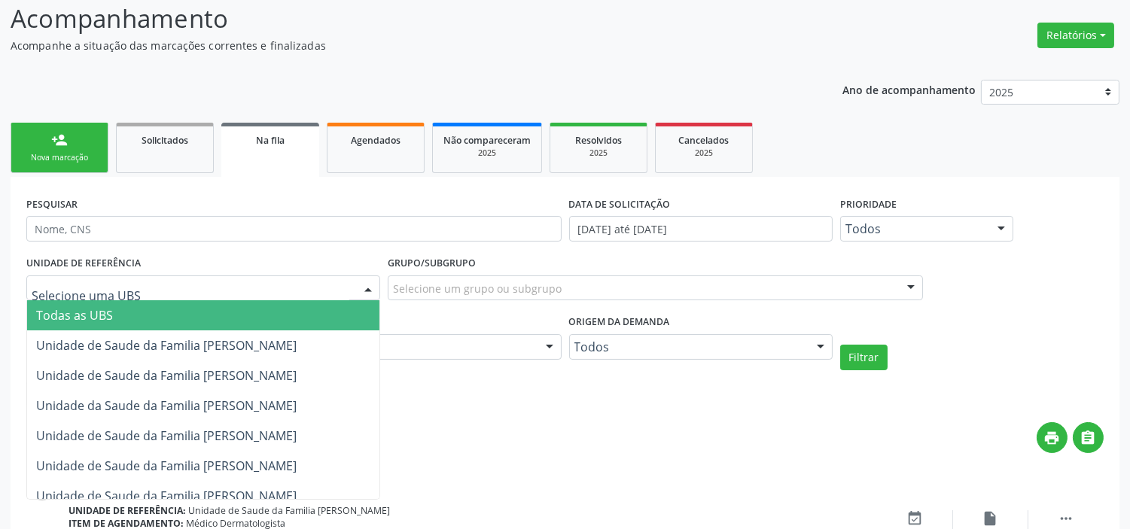
click at [281, 294] on div at bounding box center [203, 288] width 354 height 26
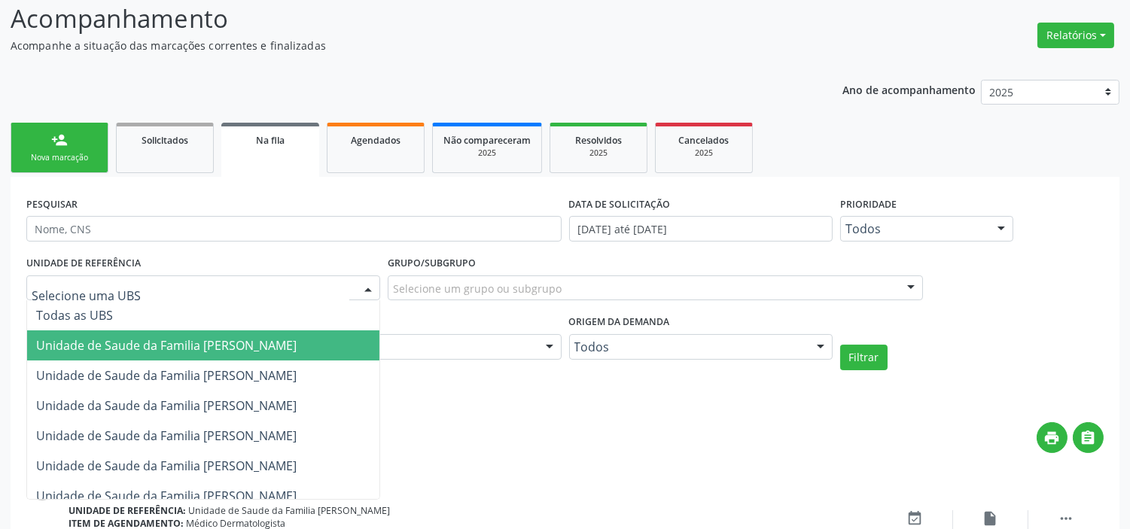
click at [204, 351] on span "Unidade de Saude da Familia [PERSON_NAME]" at bounding box center [166, 345] width 260 height 17
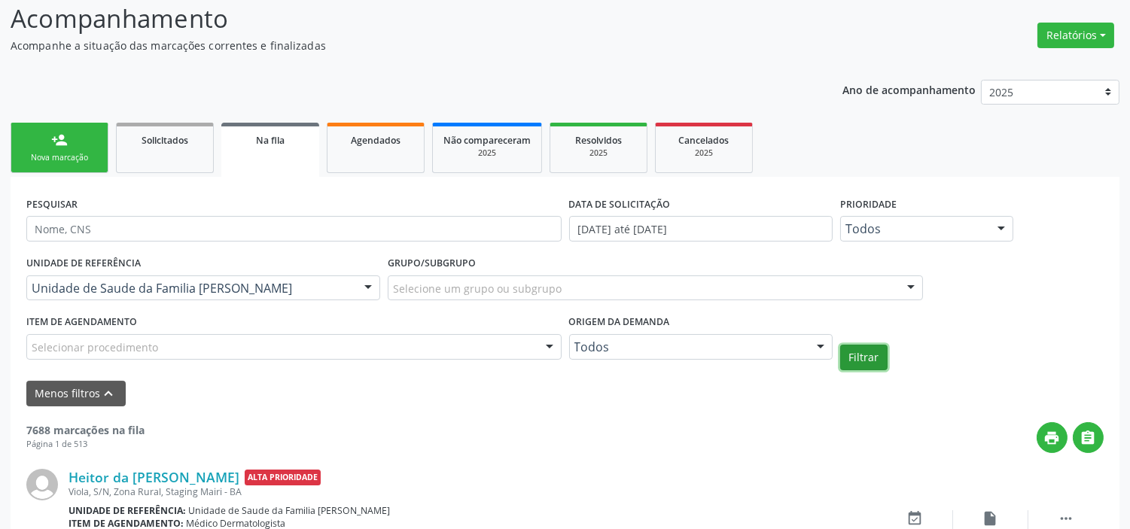
drag, startPoint x: 862, startPoint y: 361, endPoint x: 807, endPoint y: 363, distance: 55.7
click at [860, 360] on button "Filtrar" at bounding box center [863, 358] width 47 height 26
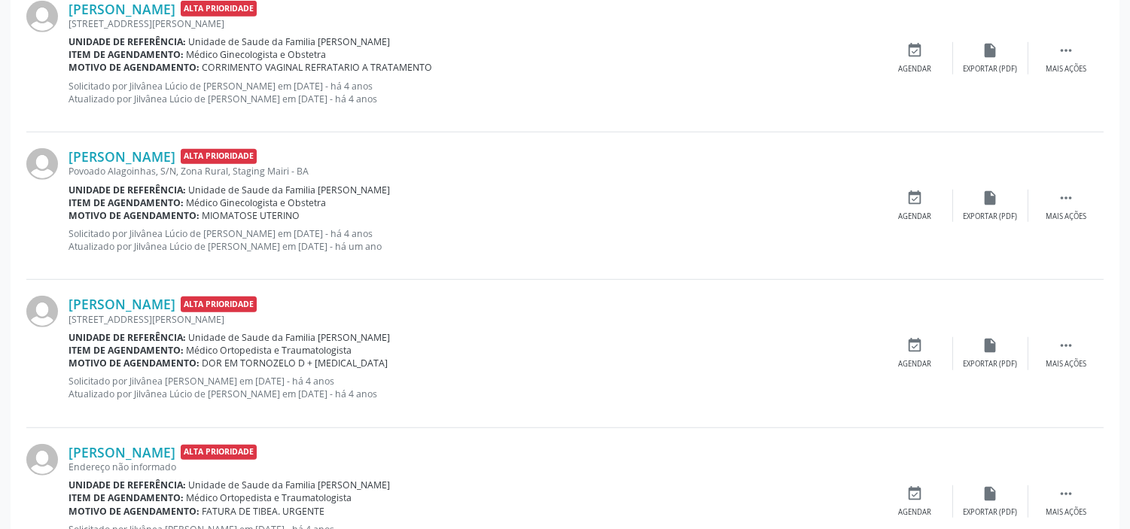
scroll to position [2510, 0]
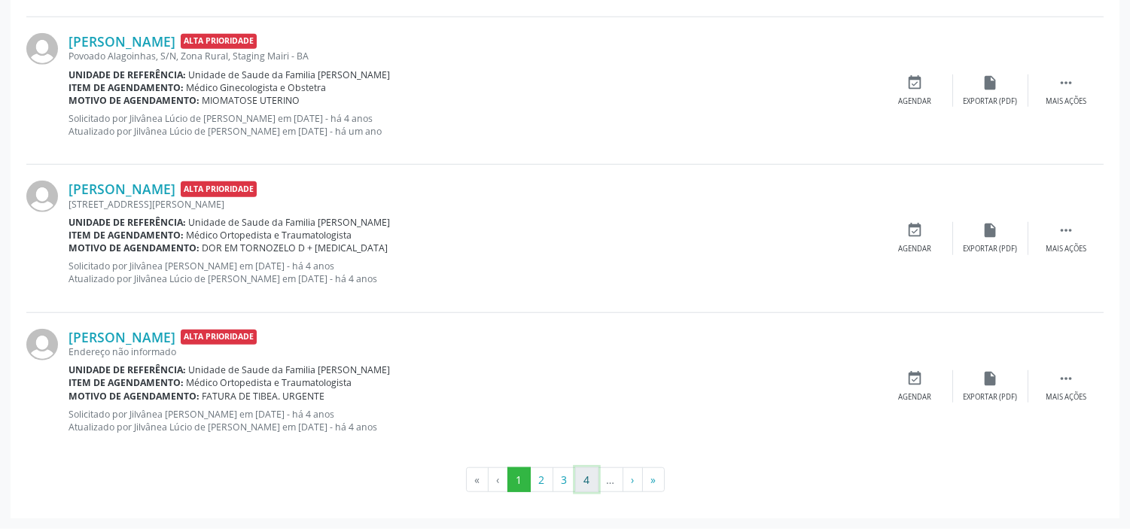
click at [589, 483] on button "4" at bounding box center [586, 480] width 23 height 26
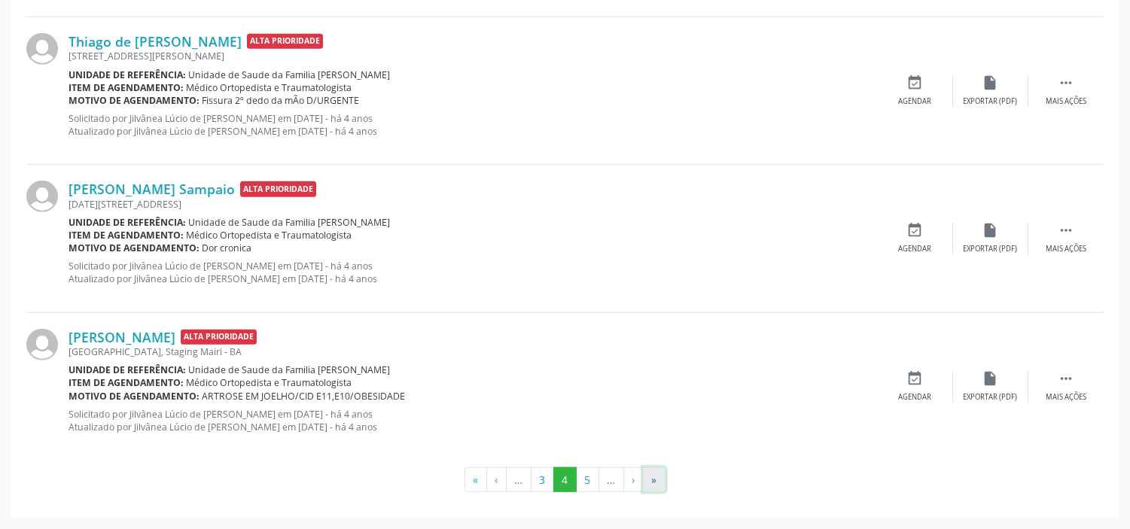
click at [659, 483] on button "»" at bounding box center [654, 480] width 23 height 26
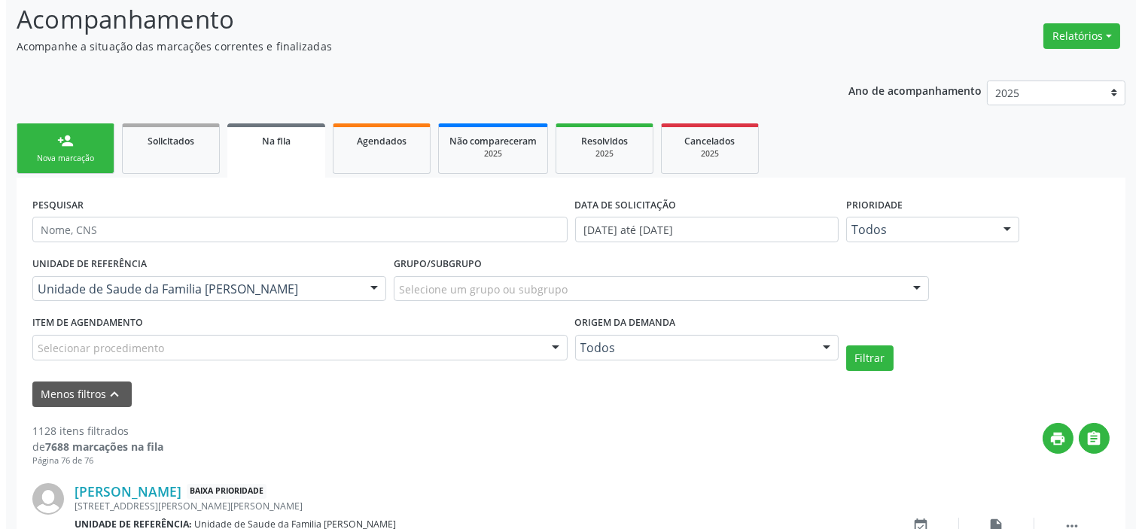
scroll to position [710, 0]
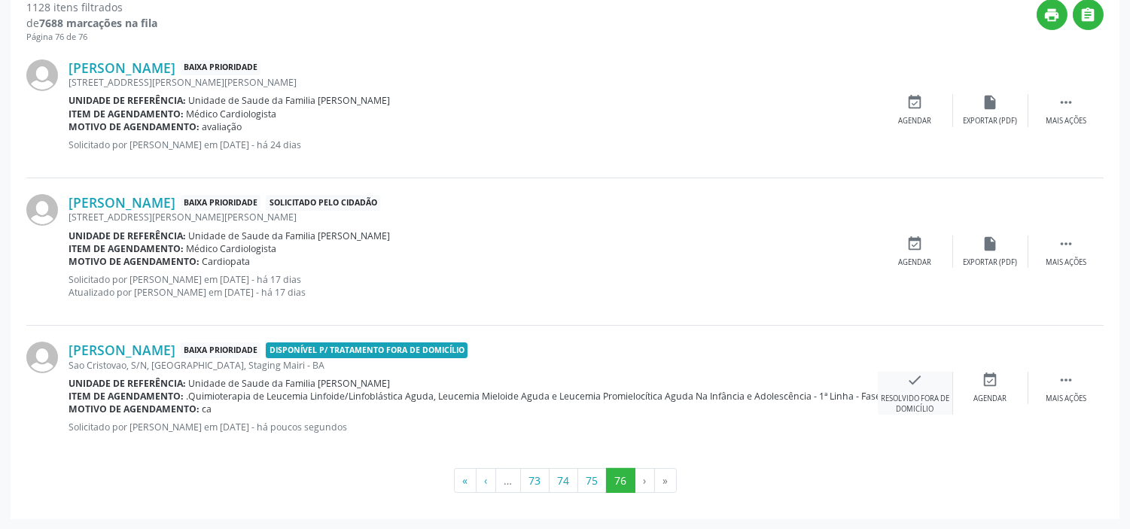
click at [918, 382] on icon "check" at bounding box center [915, 380] width 17 height 17
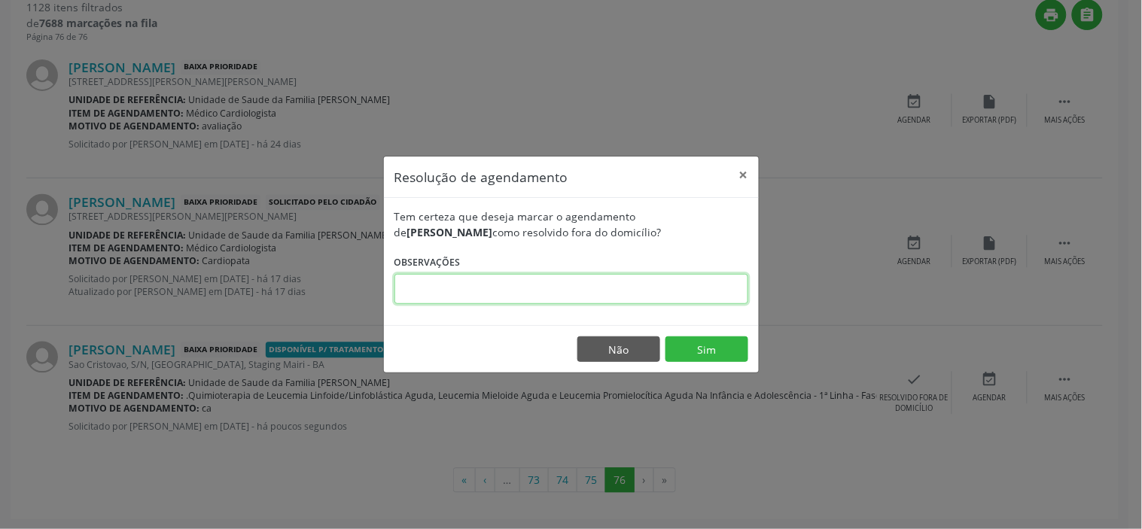
click at [503, 283] on input "text" at bounding box center [571, 289] width 354 height 30
type input "Agendado para dia [DATE] 14h"
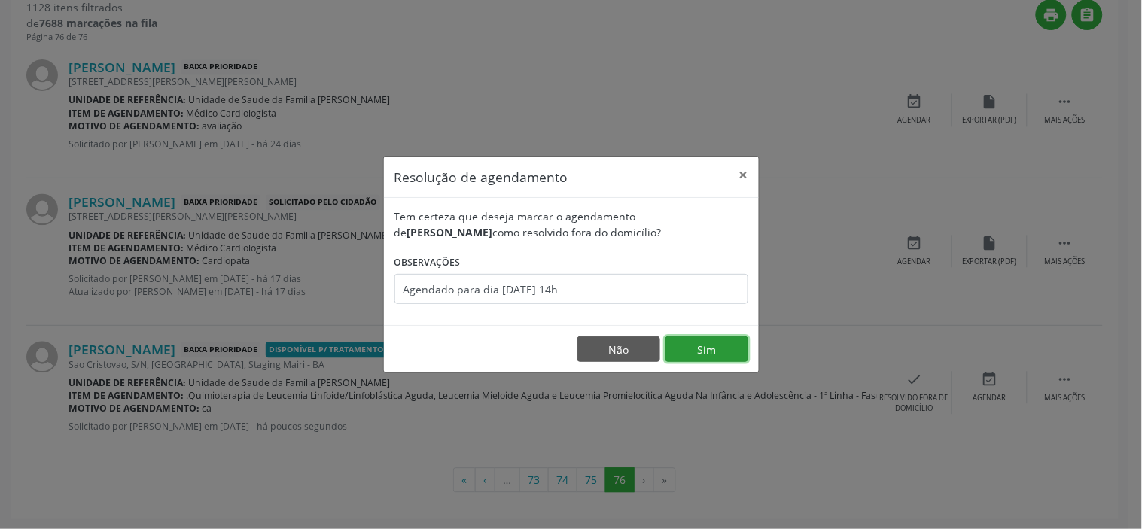
click at [728, 351] on button "Sim" at bounding box center [706, 349] width 83 height 26
